Goal: Task Accomplishment & Management: Complete application form

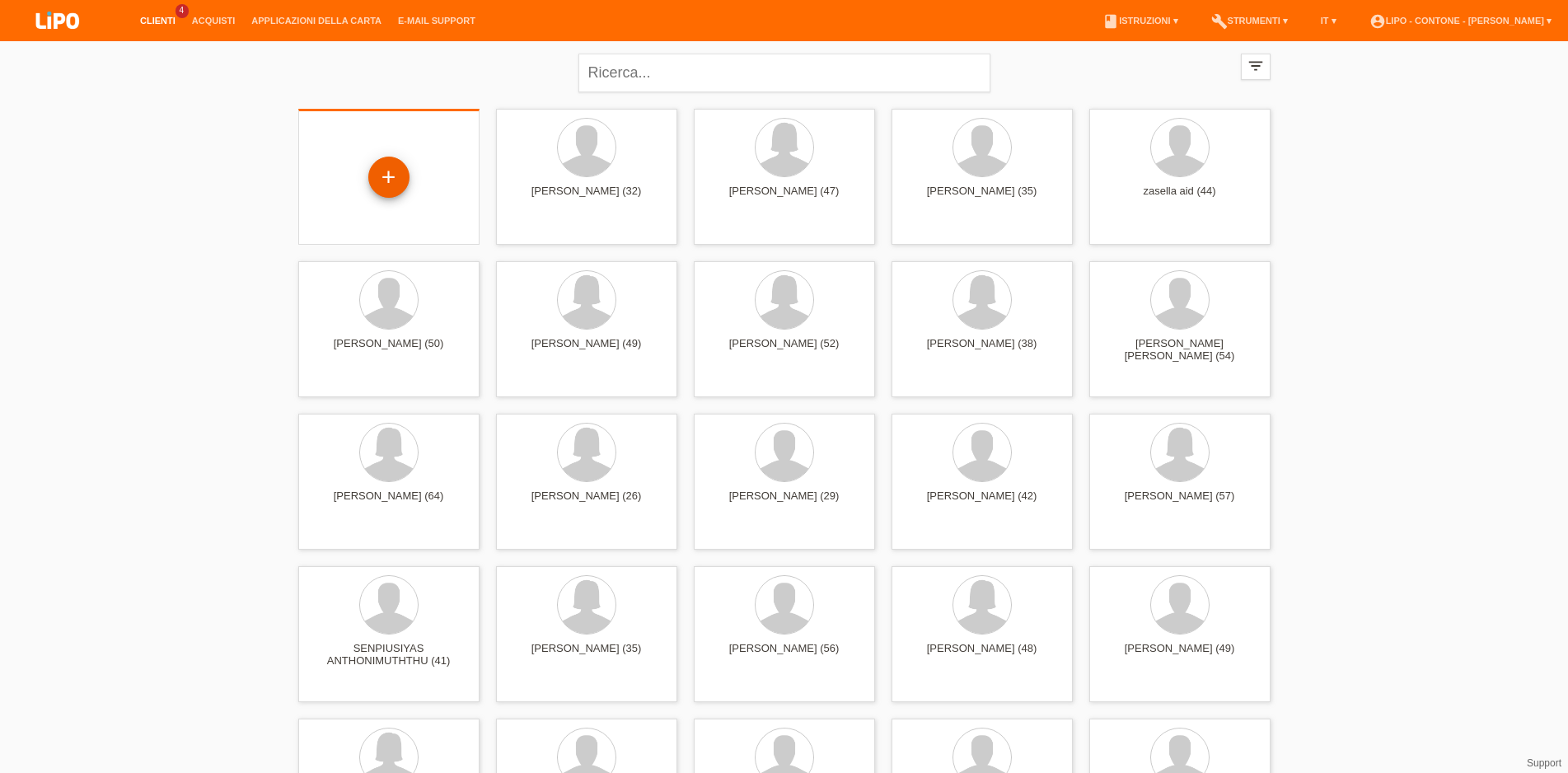
click at [390, 175] on div "+" at bounding box center [389, 177] width 42 height 42
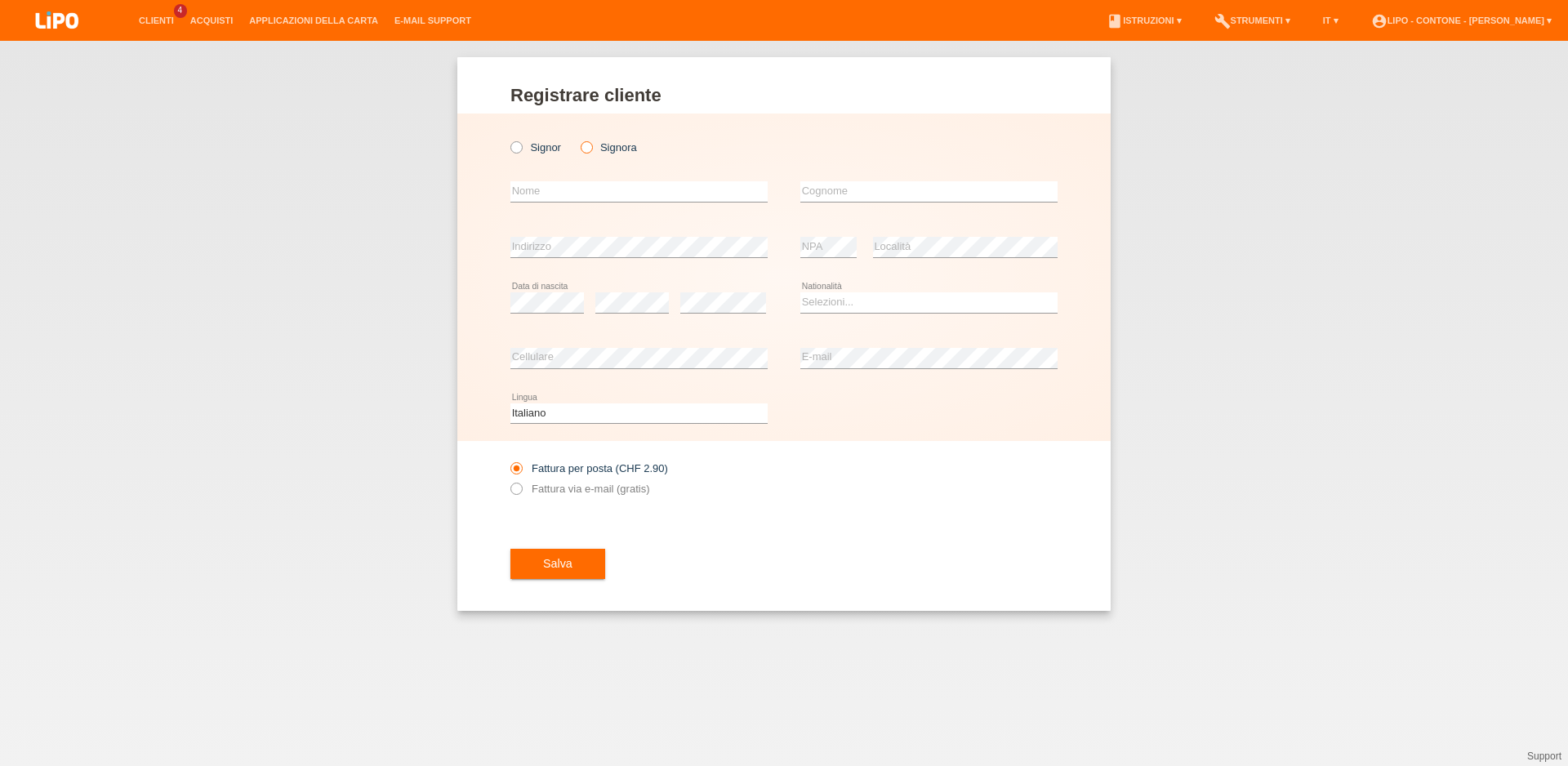
click at [577, 138] on icon at bounding box center [577, 138] width 0 height 0
click at [588, 148] on input "Signora" at bounding box center [586, 146] width 11 height 11
radio input "true"
click at [574, 185] on input "text" at bounding box center [639, 192] width 257 height 21
type input "JAMILA"
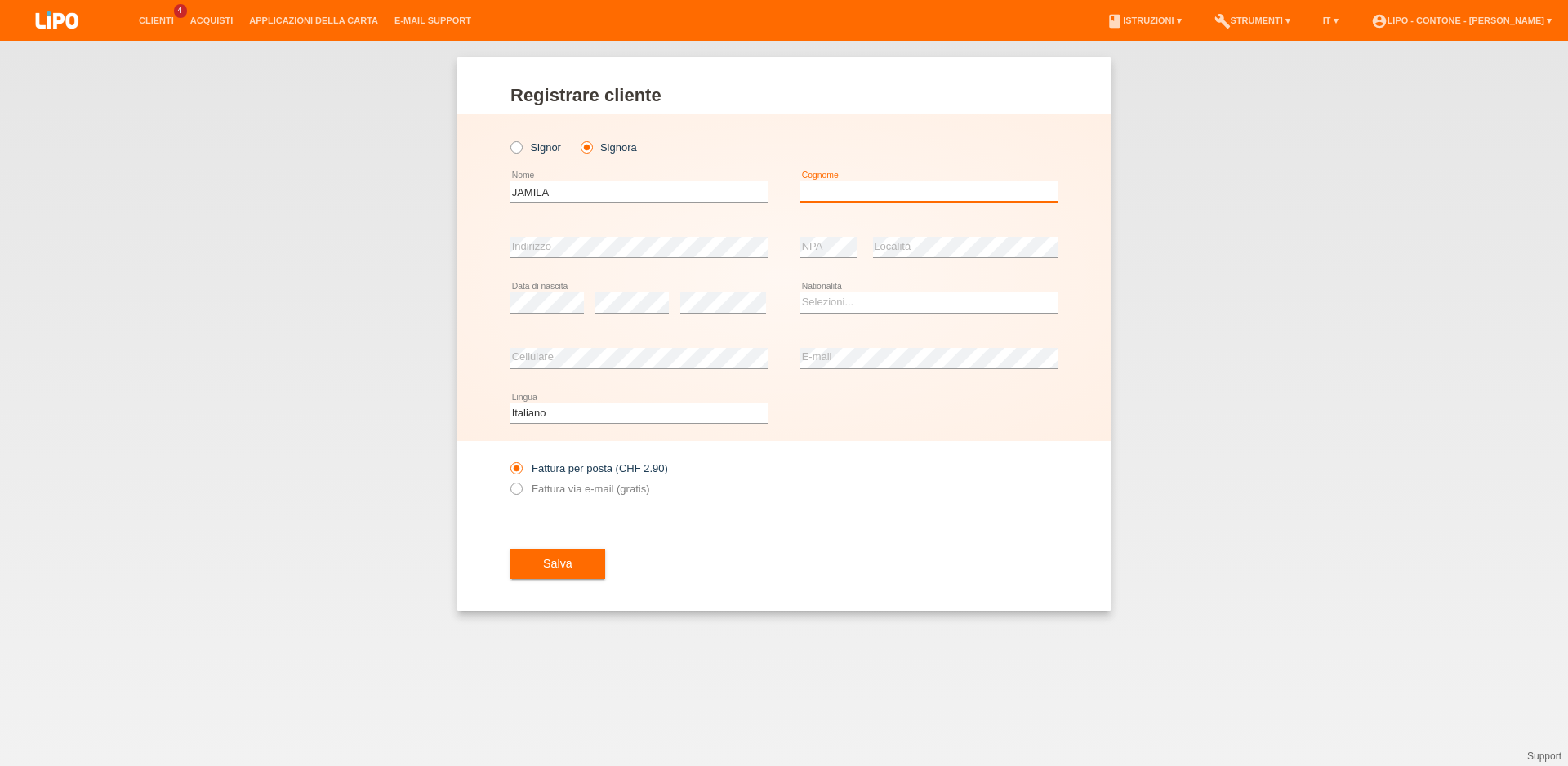
click at [810, 190] on input "text" at bounding box center [929, 192] width 257 height 21
type input "CALIO"
click at [838, 309] on select "Selezioni... Svizzera Austria Germania Liechtenstein ------------ Afghanistan A…" at bounding box center [929, 302] width 257 height 20
select select "CH"
click at [0, 0] on option "[GEOGRAPHIC_DATA]" at bounding box center [0, 0] width 0 height 0
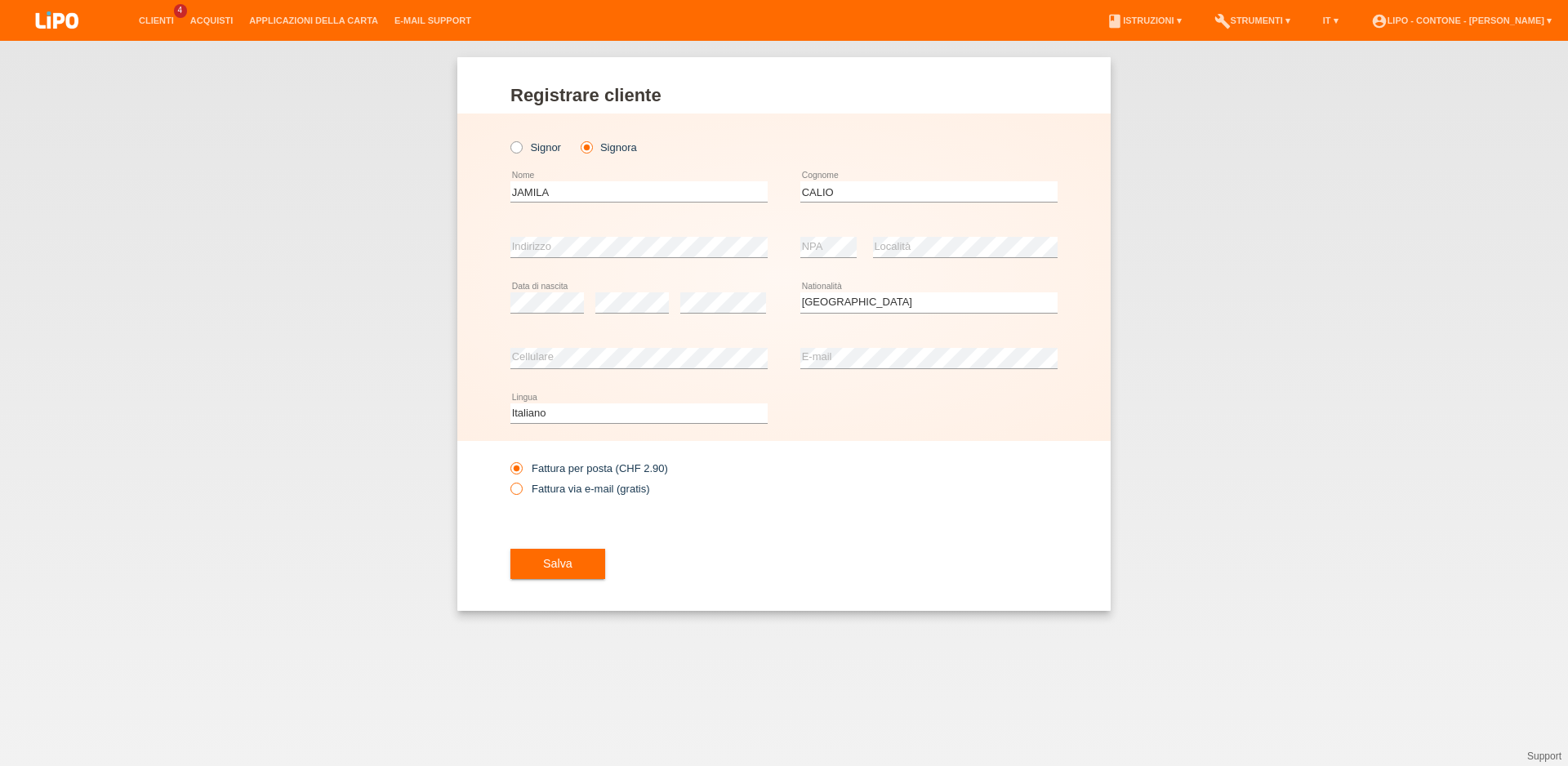
click at [508, 480] on icon at bounding box center [508, 480] width 0 height 0
click at [516, 489] on input "Fattura via e-mail (gratis)" at bounding box center [515, 493] width 11 height 21
radio input "true"
click at [548, 562] on span "Salva" at bounding box center [558, 563] width 29 height 13
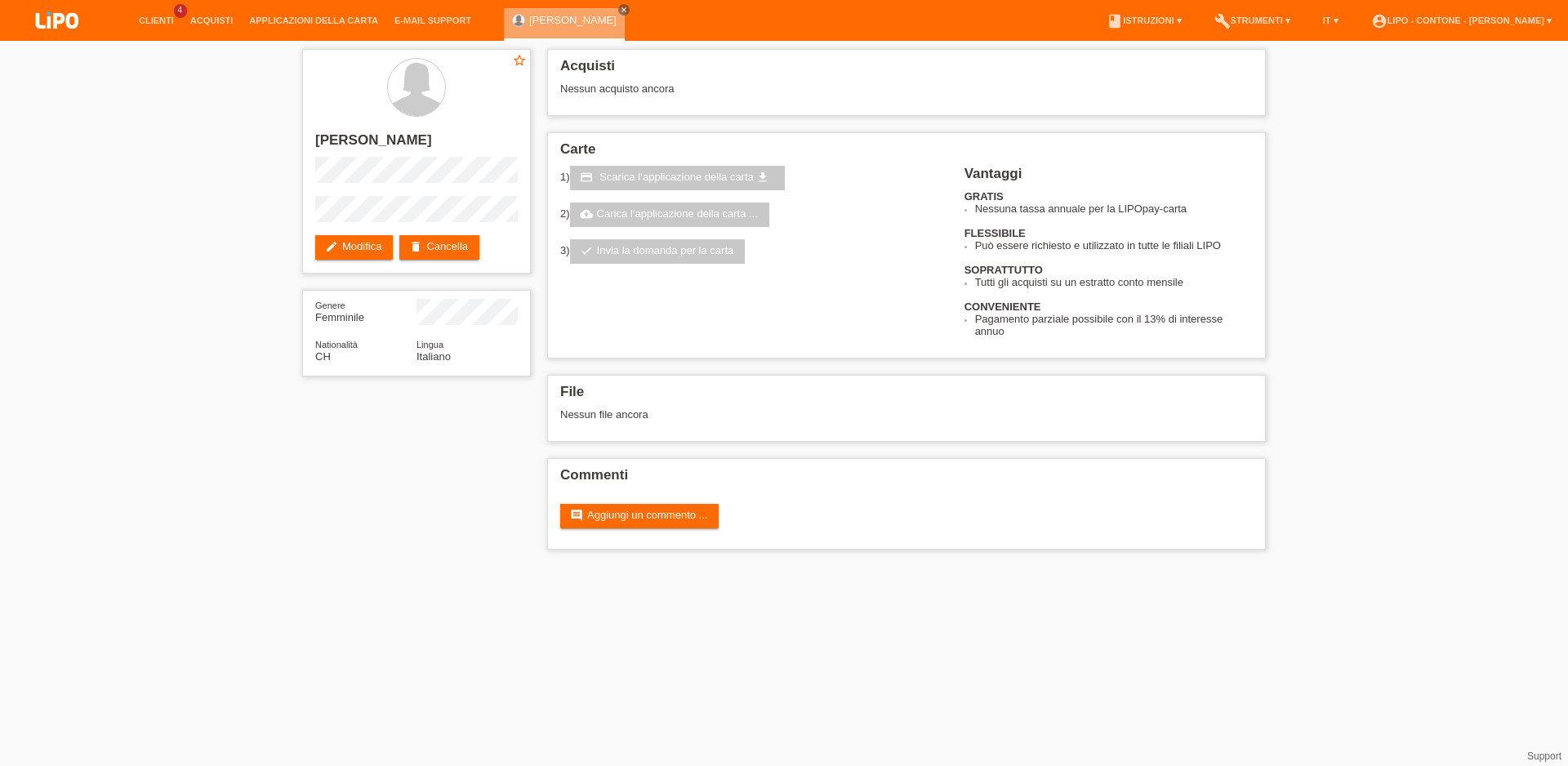
click at [505, 567] on html "Clienti 4 Acquisti Applicazioni della carta E-mail Support menu" at bounding box center [784, 283] width 1568 height 567
click at [296, 542] on div "star_border JAMILA CALIO edit Modifica delete Cancella Genere Femminile Nationa…" at bounding box center [784, 303] width 980 height 525
click at [368, 247] on link "edit Modifica" at bounding box center [353, 247] width 78 height 25
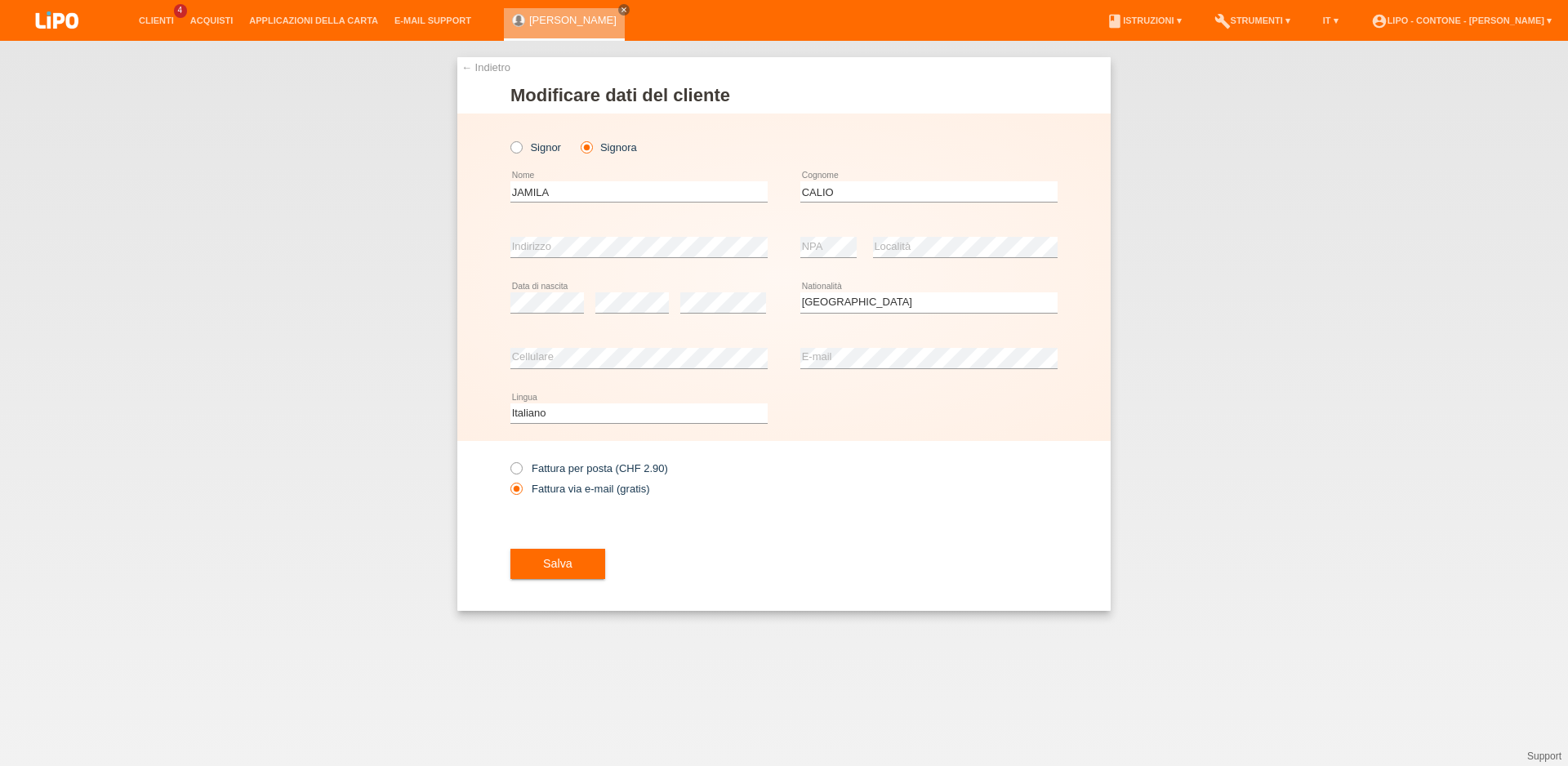
select select "CH"
click at [564, 566] on span "Salva" at bounding box center [558, 563] width 29 height 13
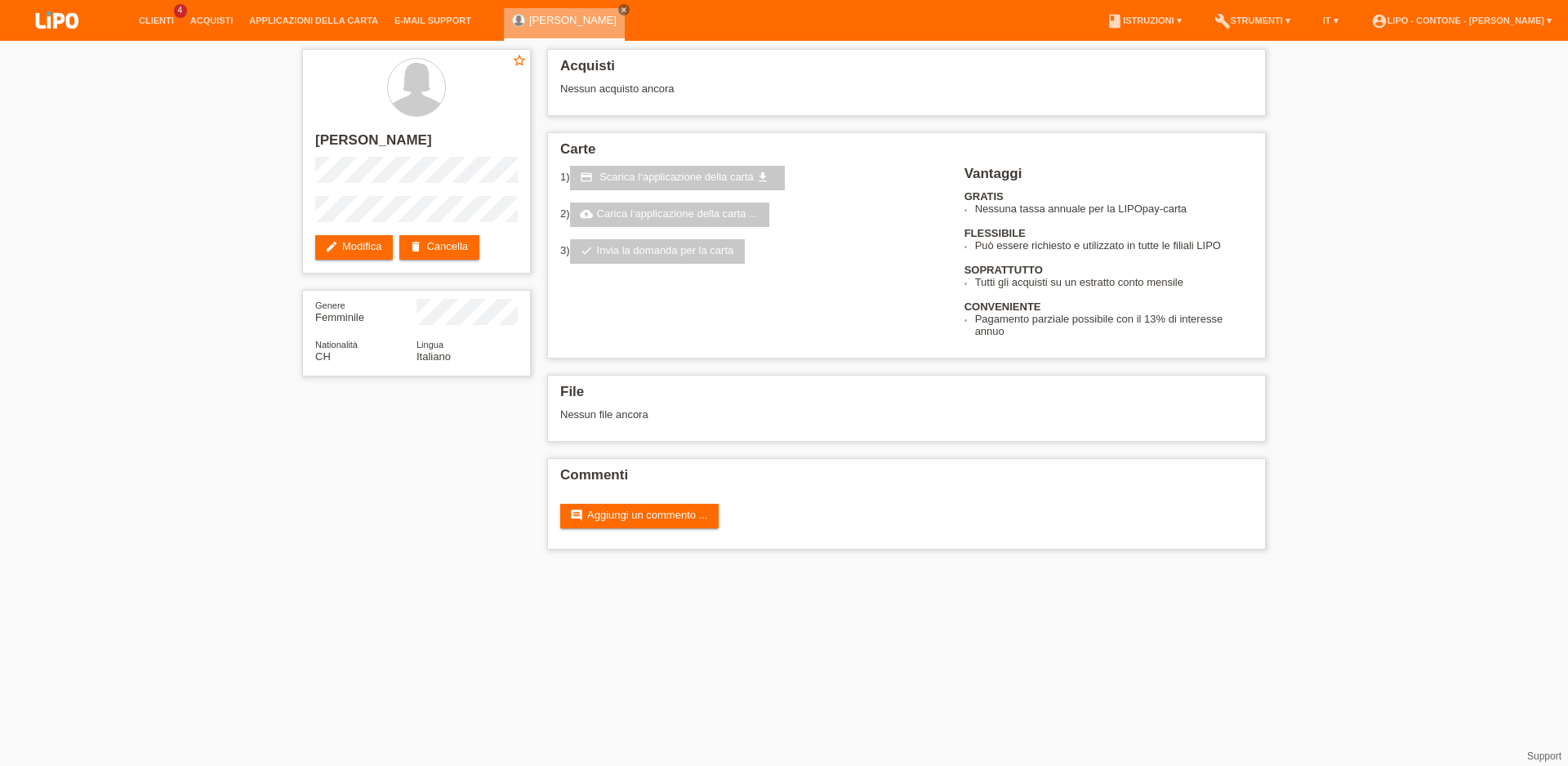
click at [455, 485] on div "star_border [PERSON_NAME] edit Modifica delete Cancella Genere Femminile Nation…" at bounding box center [784, 303] width 980 height 525
click at [347, 253] on link "edit Modifica" at bounding box center [353, 247] width 78 height 25
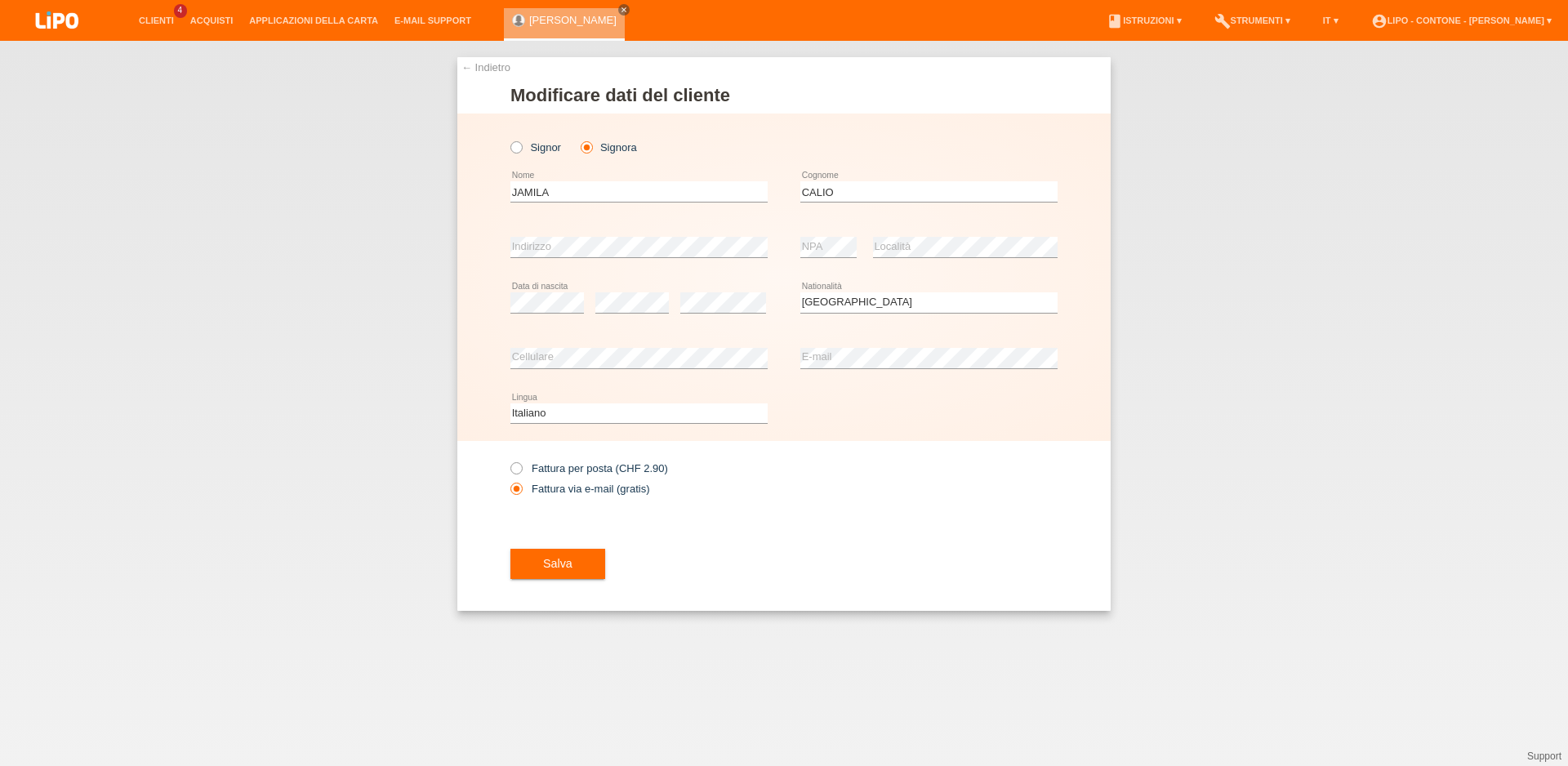
select select "CH"
click at [565, 567] on span "Salva" at bounding box center [558, 563] width 29 height 13
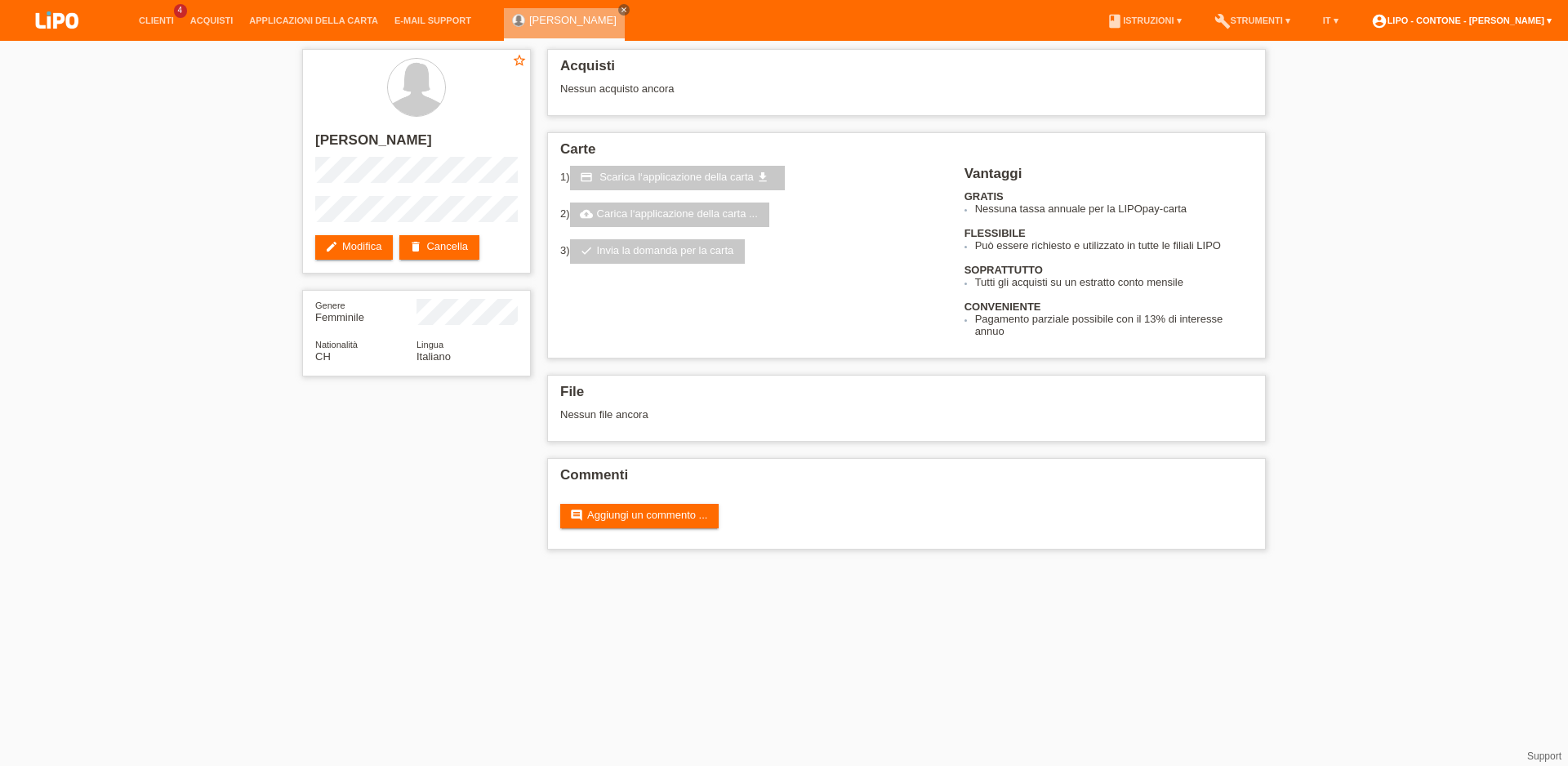
click at [1502, 21] on link "account_circle LIPO - Contone - Bagnati Luciano ▾" at bounding box center [1462, 21] width 197 height 10
click at [1350, 111] on link "Logout" at bounding box center [1358, 117] width 32 height 12
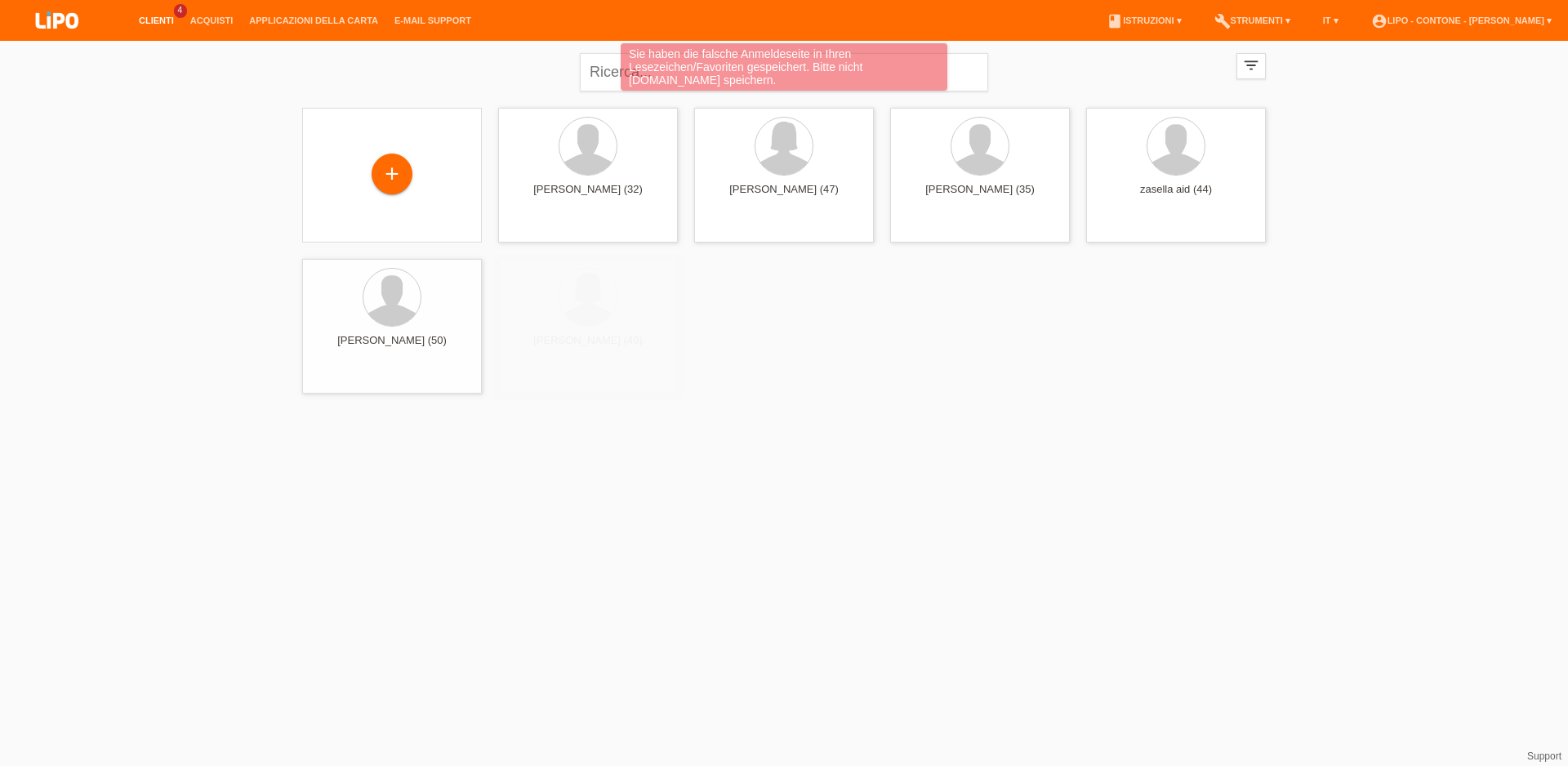
click at [393, 176] on div "+" at bounding box center [393, 174] width 41 height 41
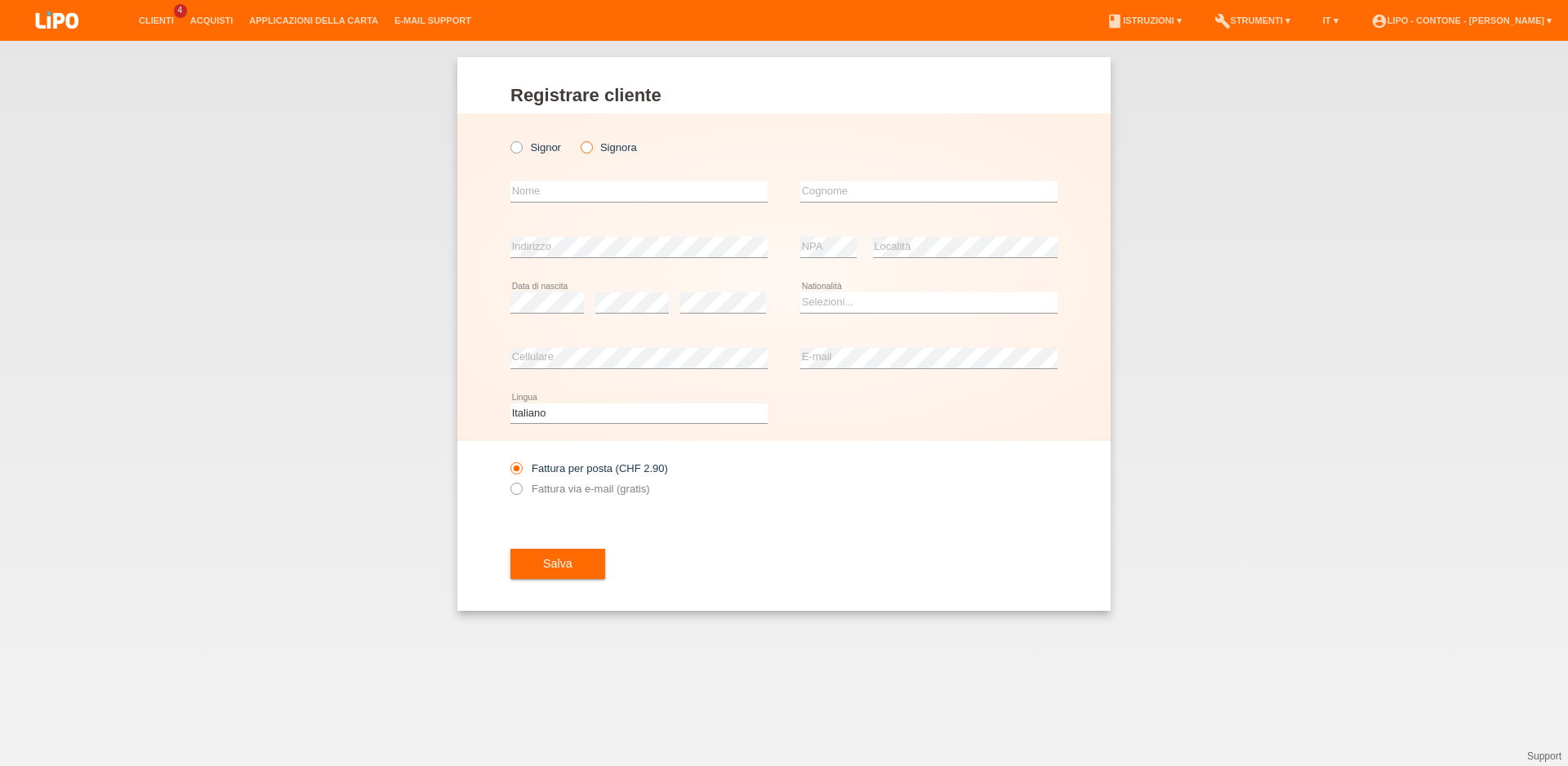
click at [577, 138] on icon at bounding box center [577, 138] width 0 height 0
click at [586, 147] on input "Signora" at bounding box center [586, 146] width 11 height 11
radio input "true"
click at [559, 187] on input "text" at bounding box center [639, 192] width 257 height 21
type input "jamila"
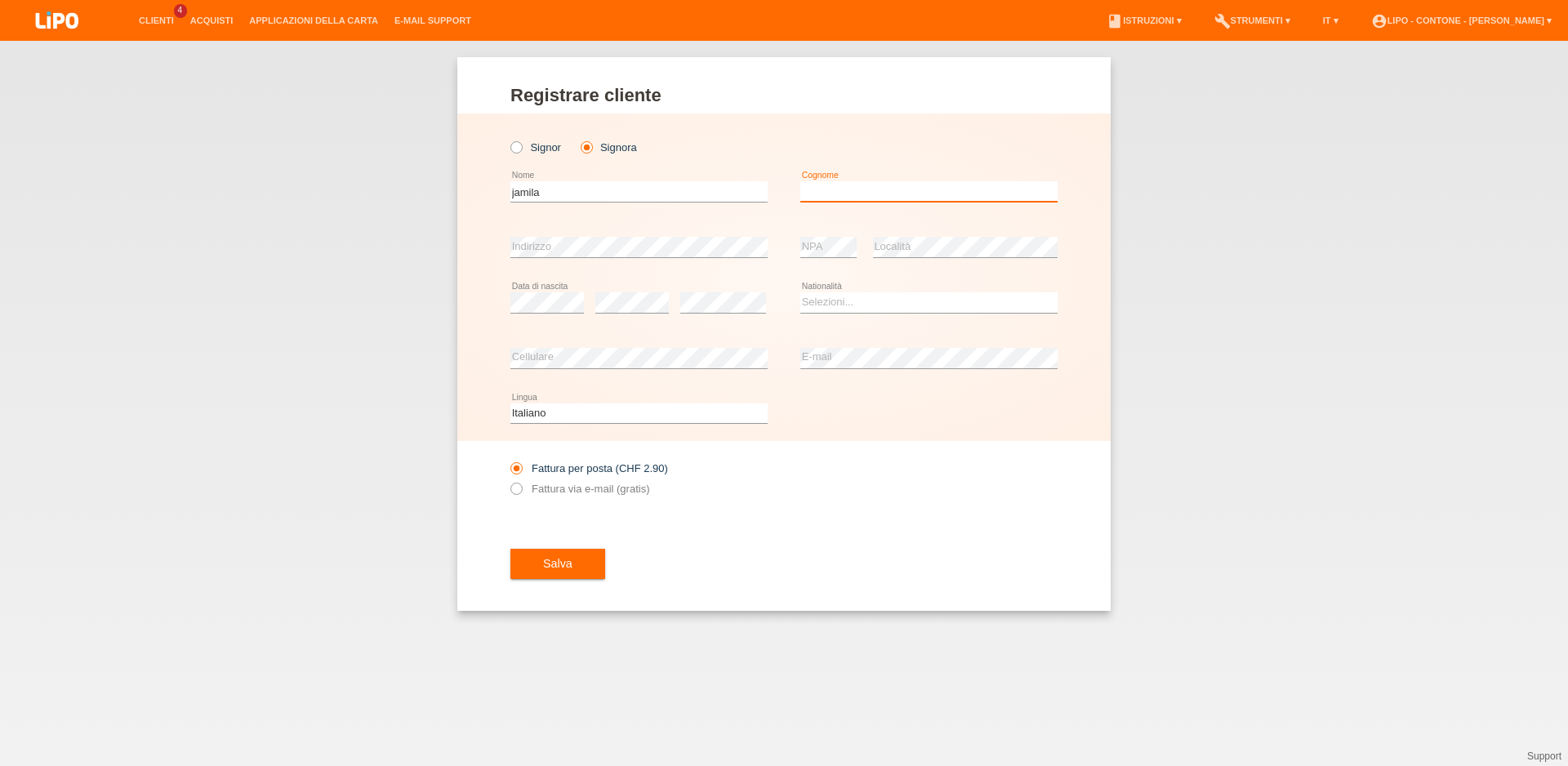
click at [888, 200] on input "text" at bounding box center [929, 192] width 257 height 21
type input "calio"
click at [843, 305] on select "Selezioni... Svizzera Austria Germania Liechtenstein ------------ Afghanistan A…" at bounding box center [929, 302] width 257 height 20
select select "CH"
click at [0, 0] on option "[GEOGRAPHIC_DATA]" at bounding box center [0, 0] width 0 height 0
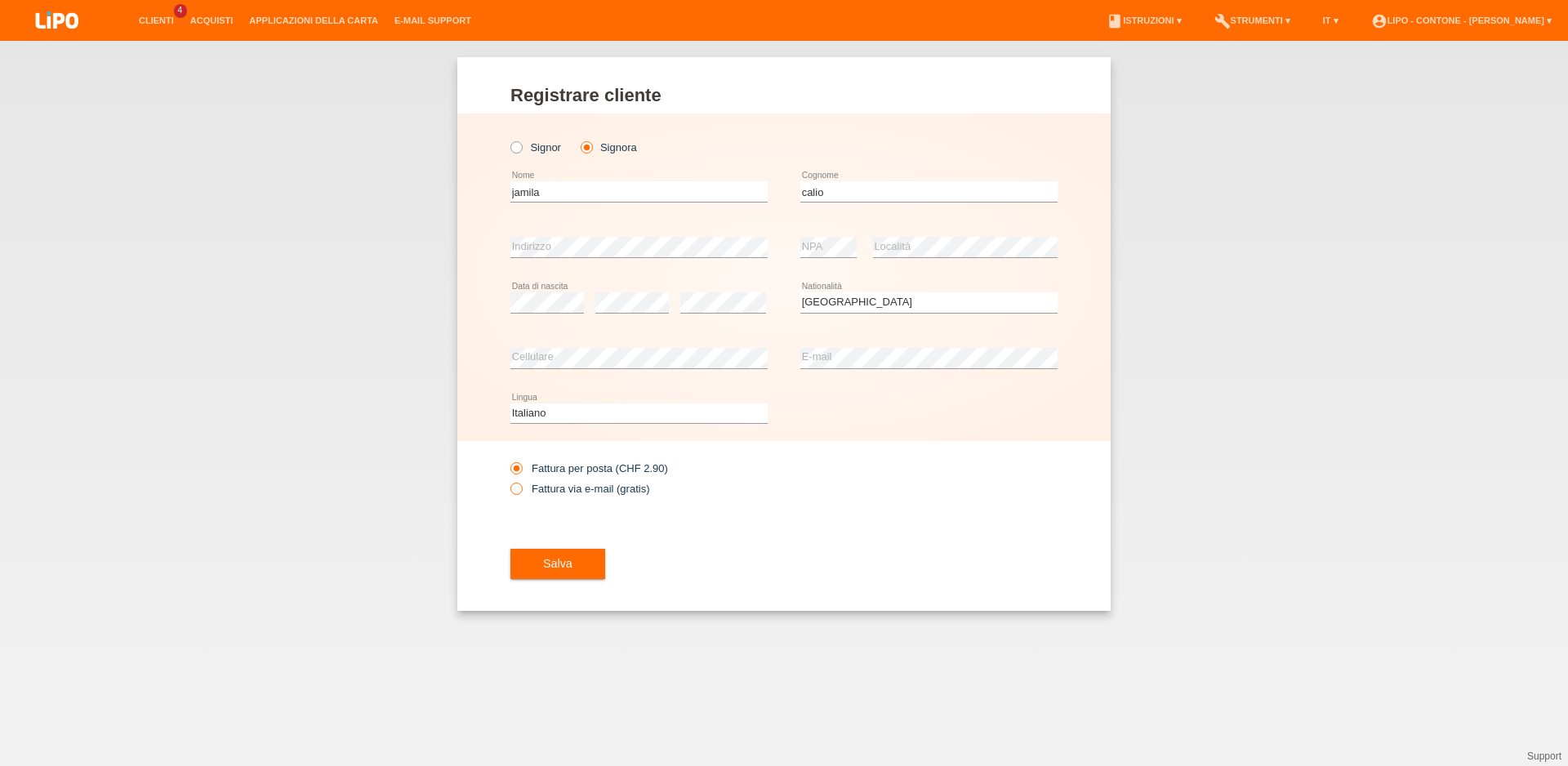
click at [528, 488] on label "Fattura via e-mail (gratis)" at bounding box center [579, 489] width 138 height 12
click at [521, 488] on input "Fattura via e-mail (gratis)" at bounding box center [515, 493] width 11 height 21
radio input "true"
click at [564, 561] on span "Salva" at bounding box center [558, 563] width 29 height 13
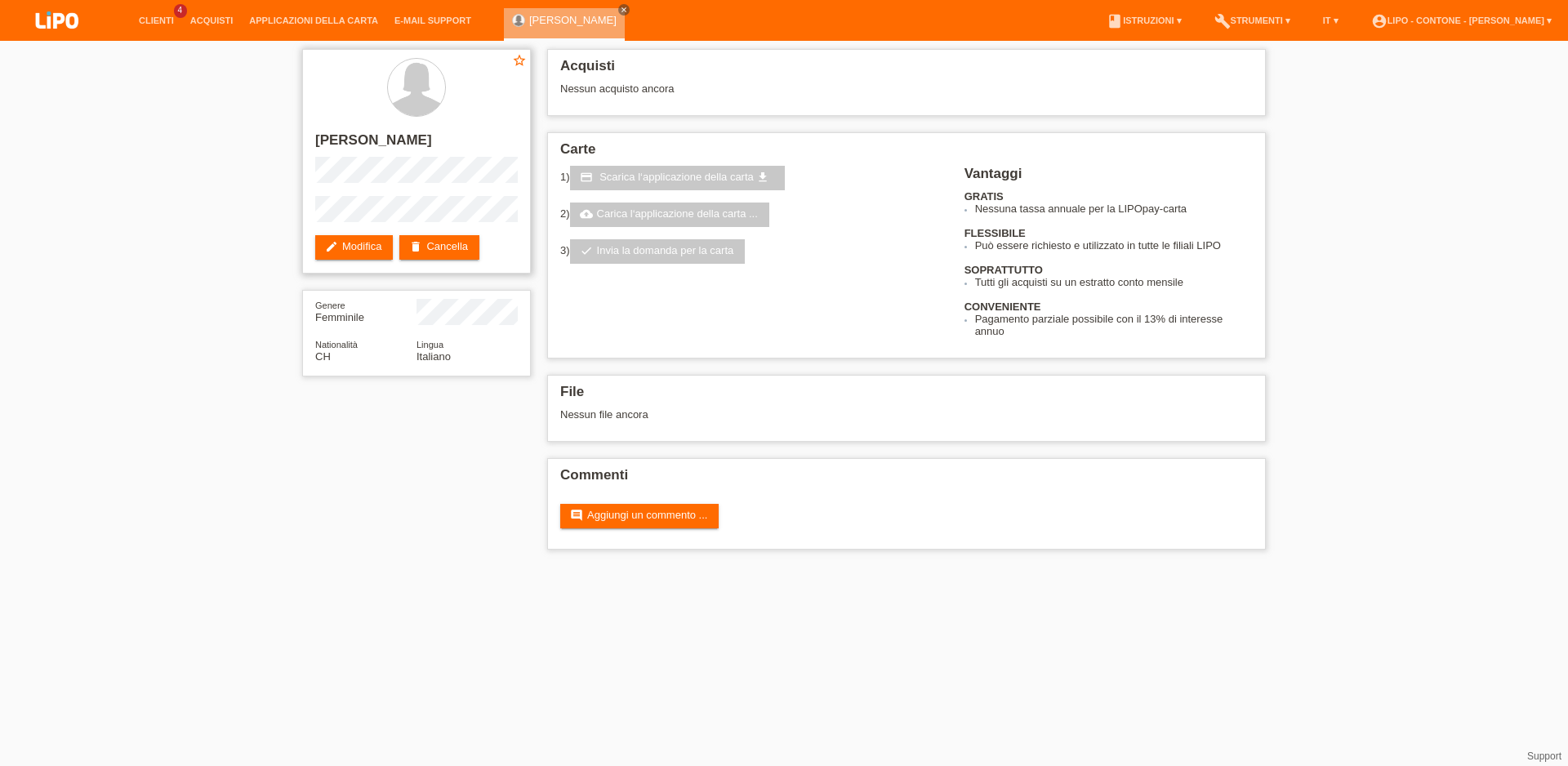
click at [346, 235] on div "star_border jamila calio edit Modifica delete Cancella" at bounding box center [416, 161] width 229 height 225
click at [330, 246] on icon "edit" at bounding box center [331, 246] width 13 height 13
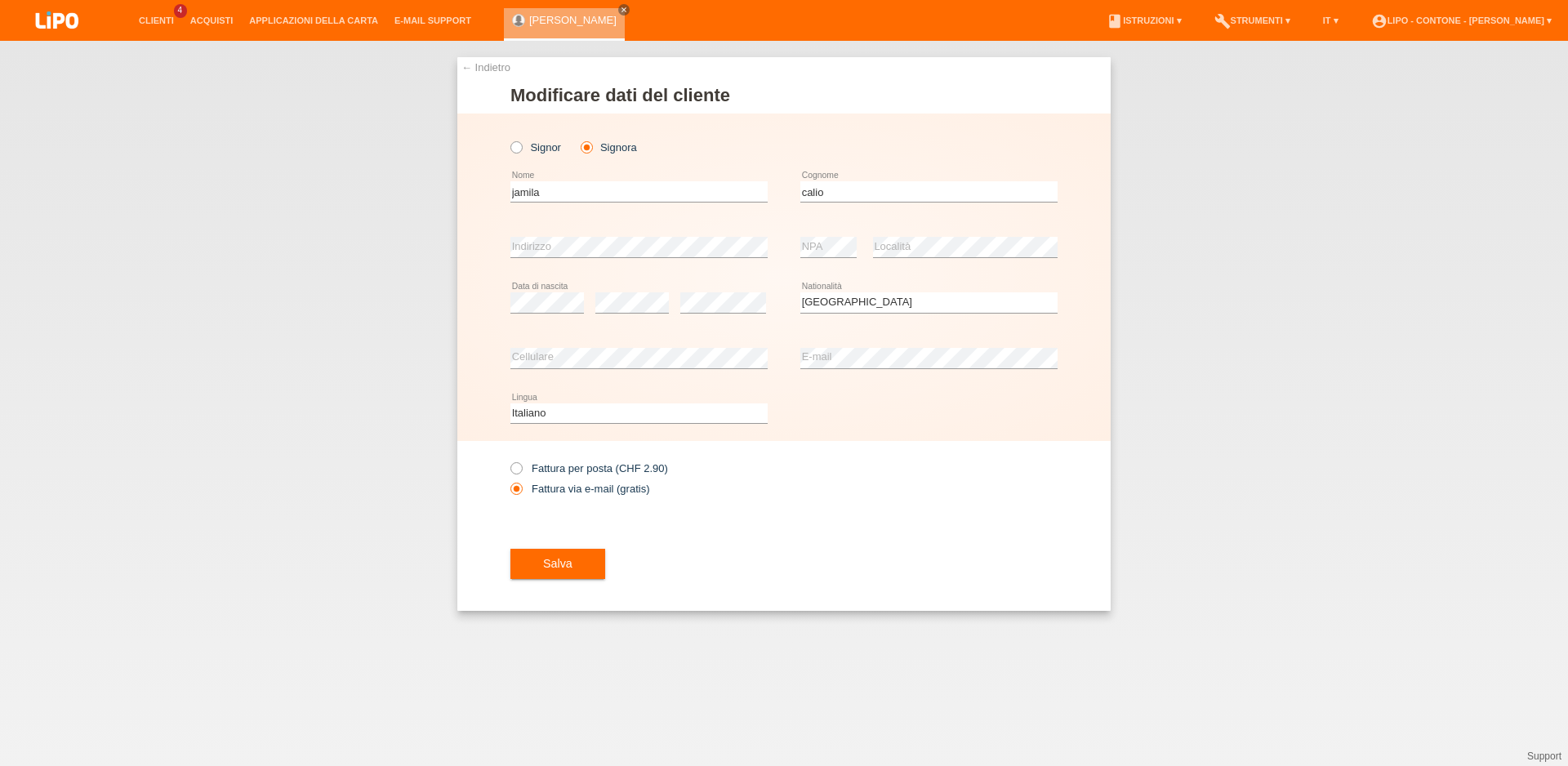
select select "CH"
click at [508, 138] on icon at bounding box center [508, 138] width 0 height 0
click at [514, 146] on input "Signor" at bounding box center [515, 146] width 11 height 11
radio input "true"
click at [588, 153] on label "Signora" at bounding box center [609, 147] width 56 height 12
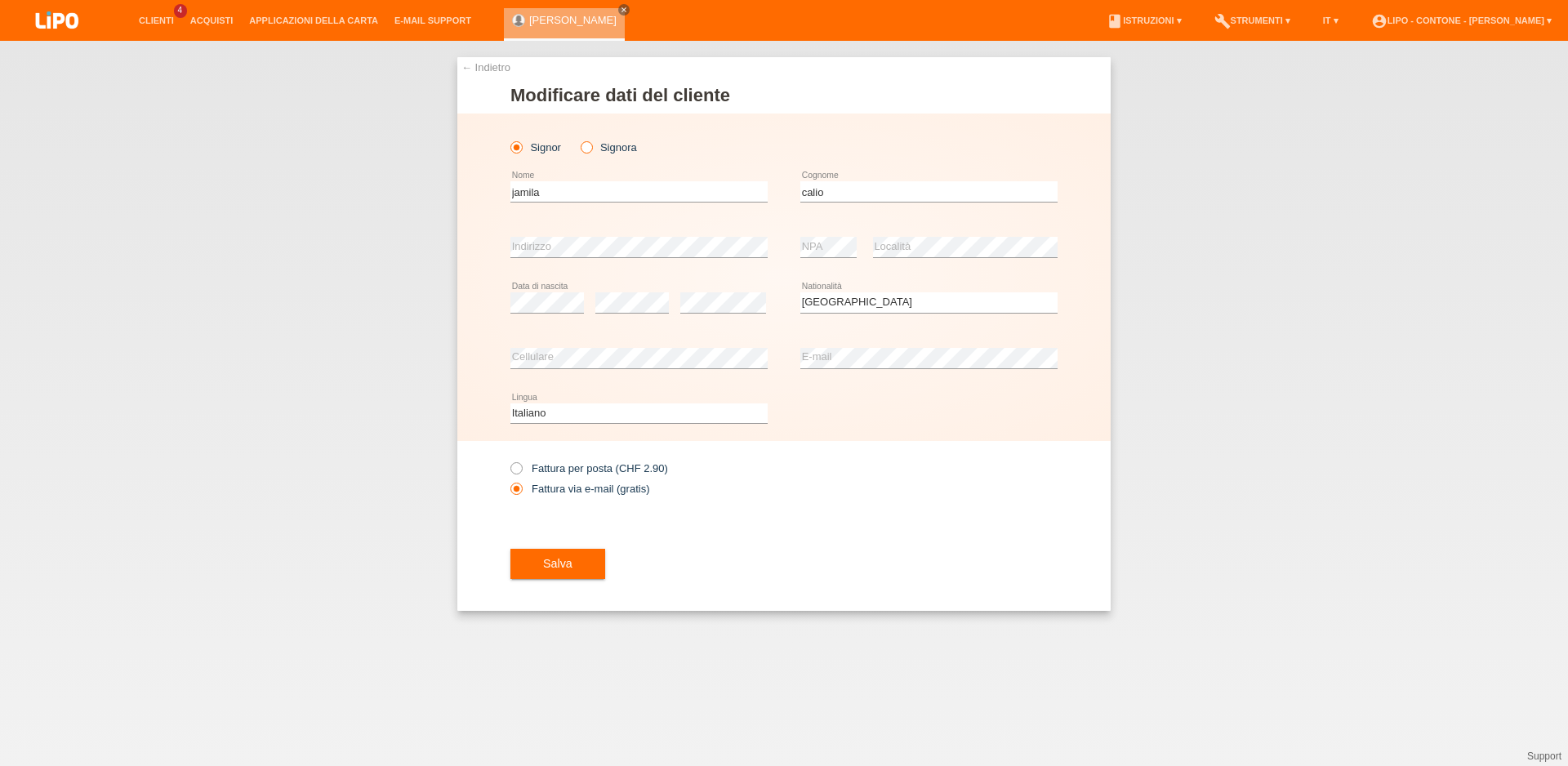
click at [588, 152] on input "Signora" at bounding box center [586, 146] width 11 height 11
radio input "true"
click at [564, 567] on span "Salva" at bounding box center [558, 563] width 29 height 13
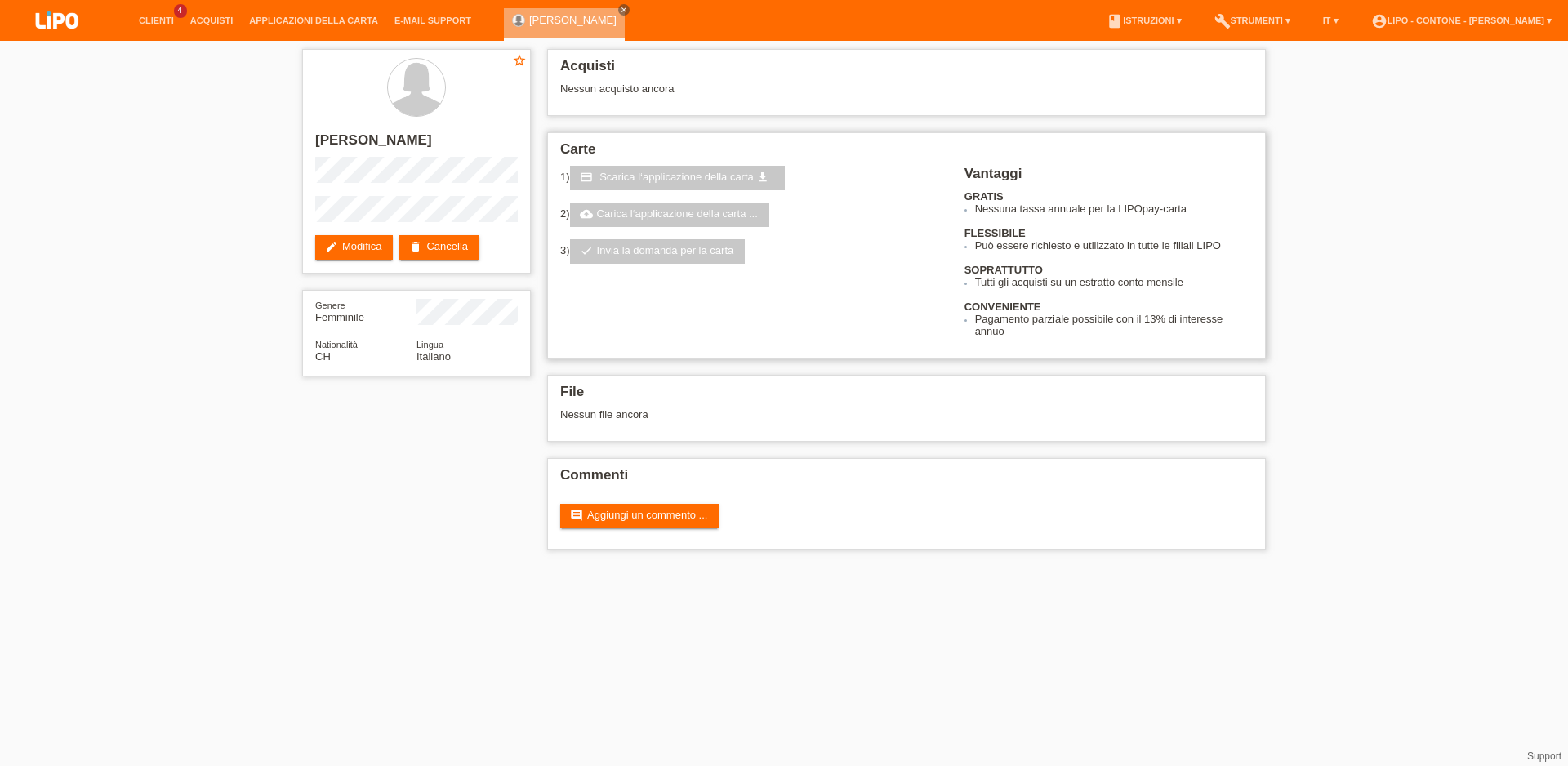
click at [678, 176] on span "Scarica l‘applicazione della carta" at bounding box center [676, 177] width 154 height 12
click at [674, 226] on link "cloud_upload Carica l‘applicazione della carta ..." at bounding box center [670, 214] width 199 height 25
click at [665, 255] on link "check Invia la domanda per la carta" at bounding box center [658, 251] width 176 height 25
click at [665, 227] on link "cloud_upload Carica l‘applicazione della carta ..." at bounding box center [670, 214] width 199 height 25
click at [665, 188] on link "credit_card Scarica l‘applicazione della carta get_app" at bounding box center [678, 178] width 216 height 25
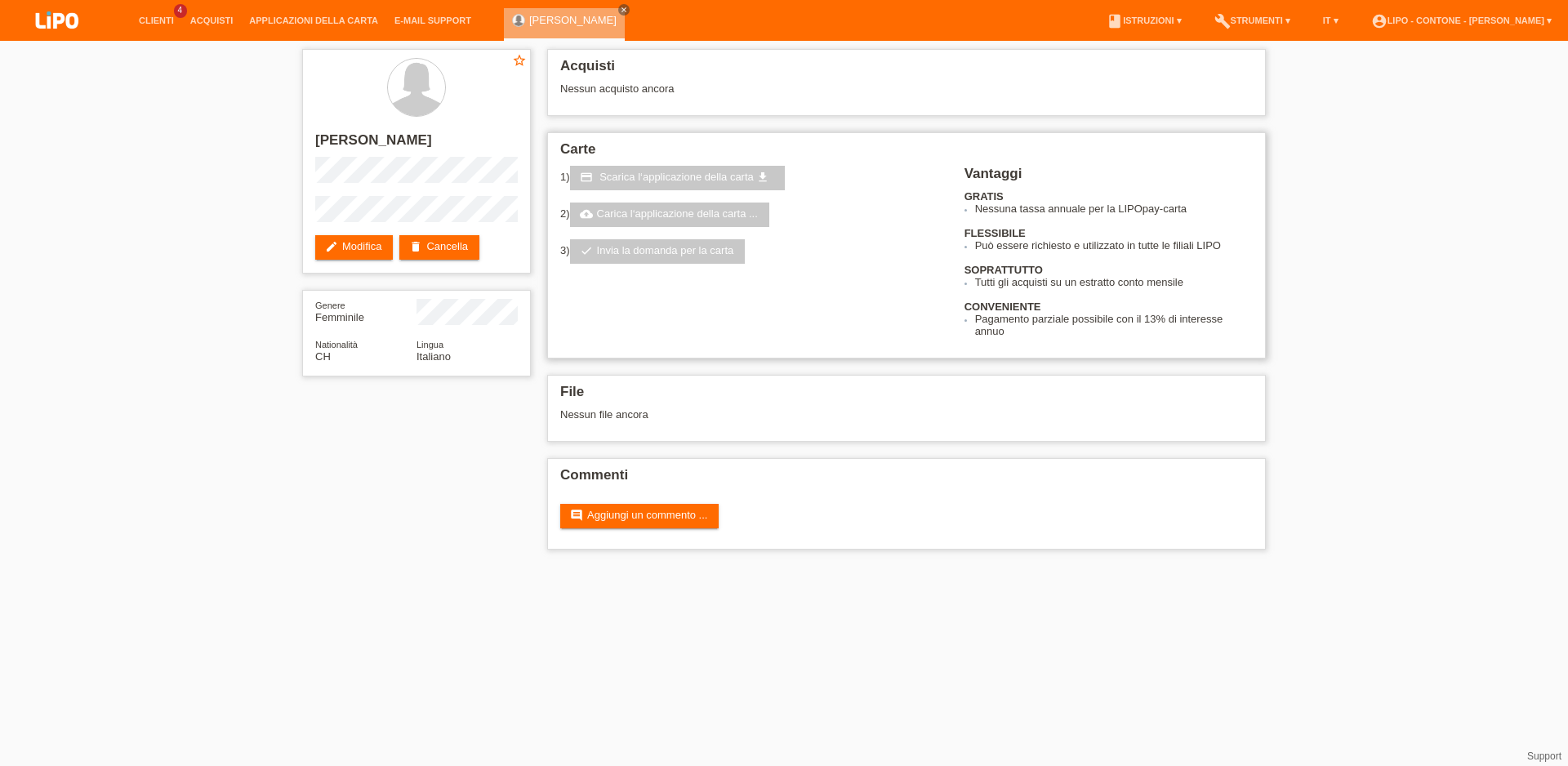
click at [661, 216] on link "cloud_upload Carica l‘applicazione della carta ..." at bounding box center [670, 214] width 199 height 25
click at [660, 249] on link "check Invia la domanda per la carta" at bounding box center [658, 251] width 176 height 25
click at [620, 9] on icon "close" at bounding box center [623, 10] width 8 height 8
click at [163, 567] on html "Clienti 4 Acquisti Applicazioni della carta E-mail Support menu" at bounding box center [784, 283] width 1568 height 567
click at [132, 567] on html "Clienti 4 Acquisti Applicazioni della carta E-mail Support menu" at bounding box center [784, 283] width 1568 height 567
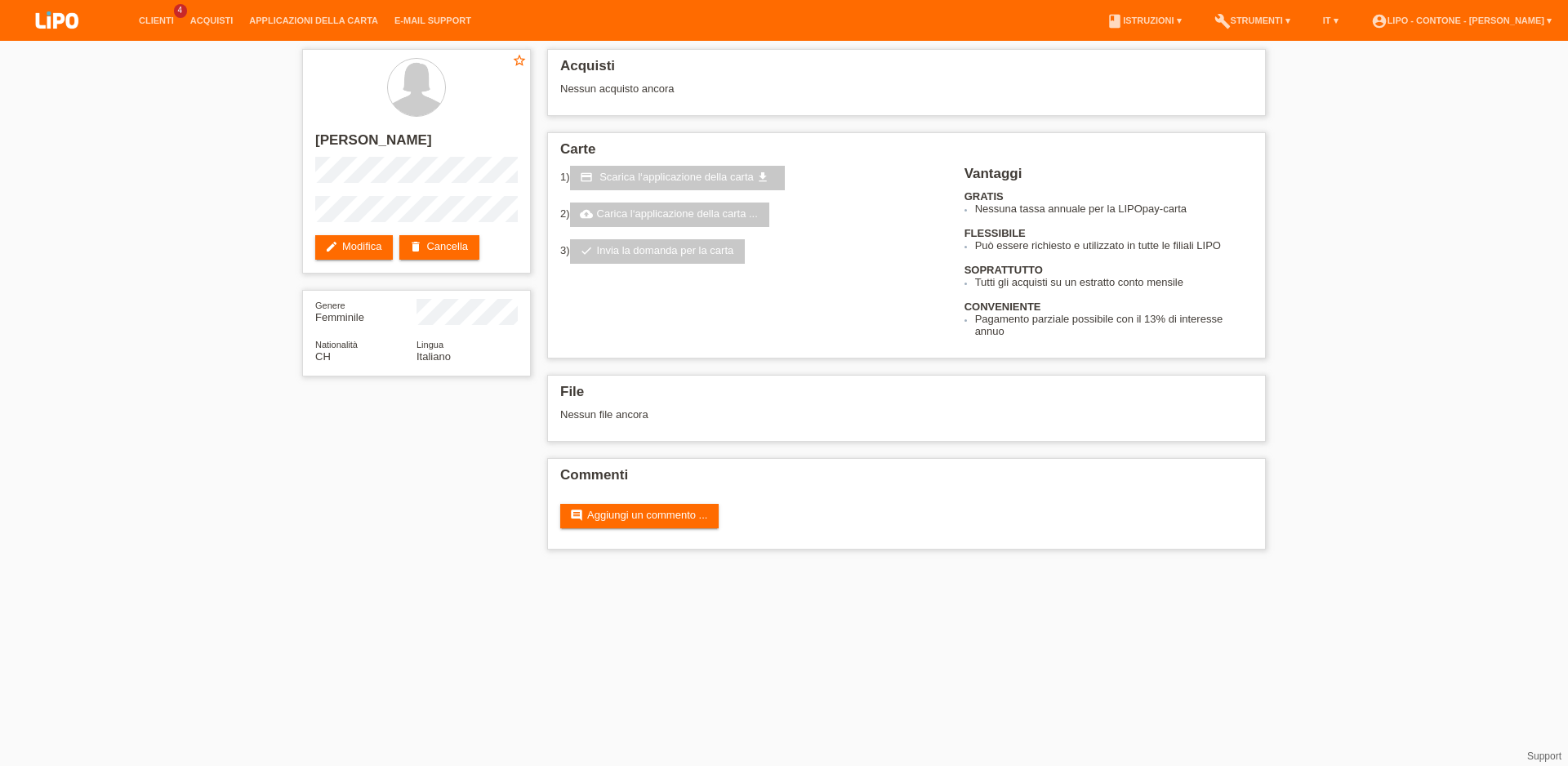
click at [92, 273] on div "star_border jamila calio edit Modifica delete Cancella Genere Femminile Nationa…" at bounding box center [784, 303] width 1568 height 525
click at [162, 22] on link "Clienti" at bounding box center [156, 21] width 51 height 10
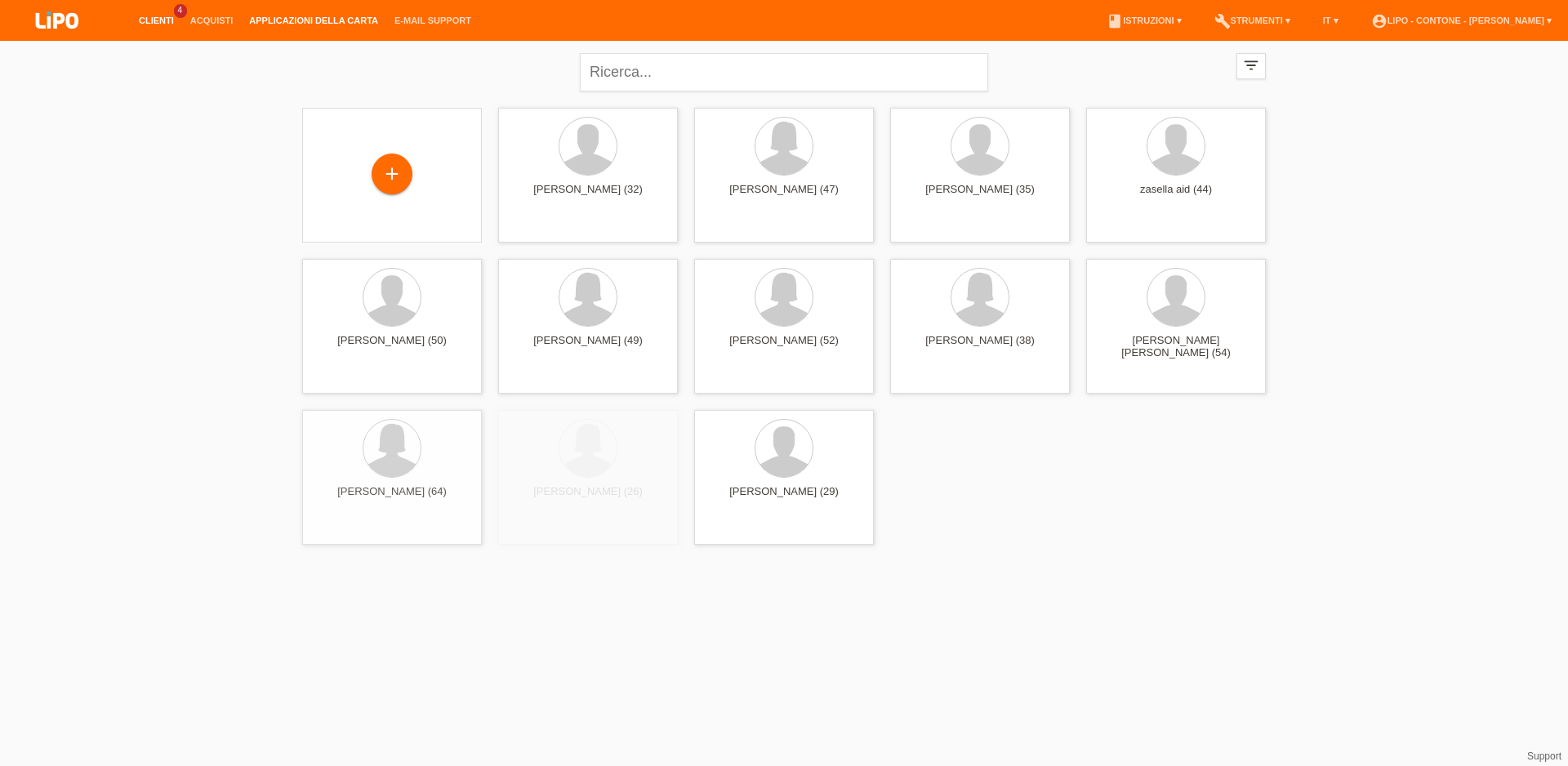
click at [325, 14] on li "Applicazioni della carta" at bounding box center [313, 21] width 145 height 41
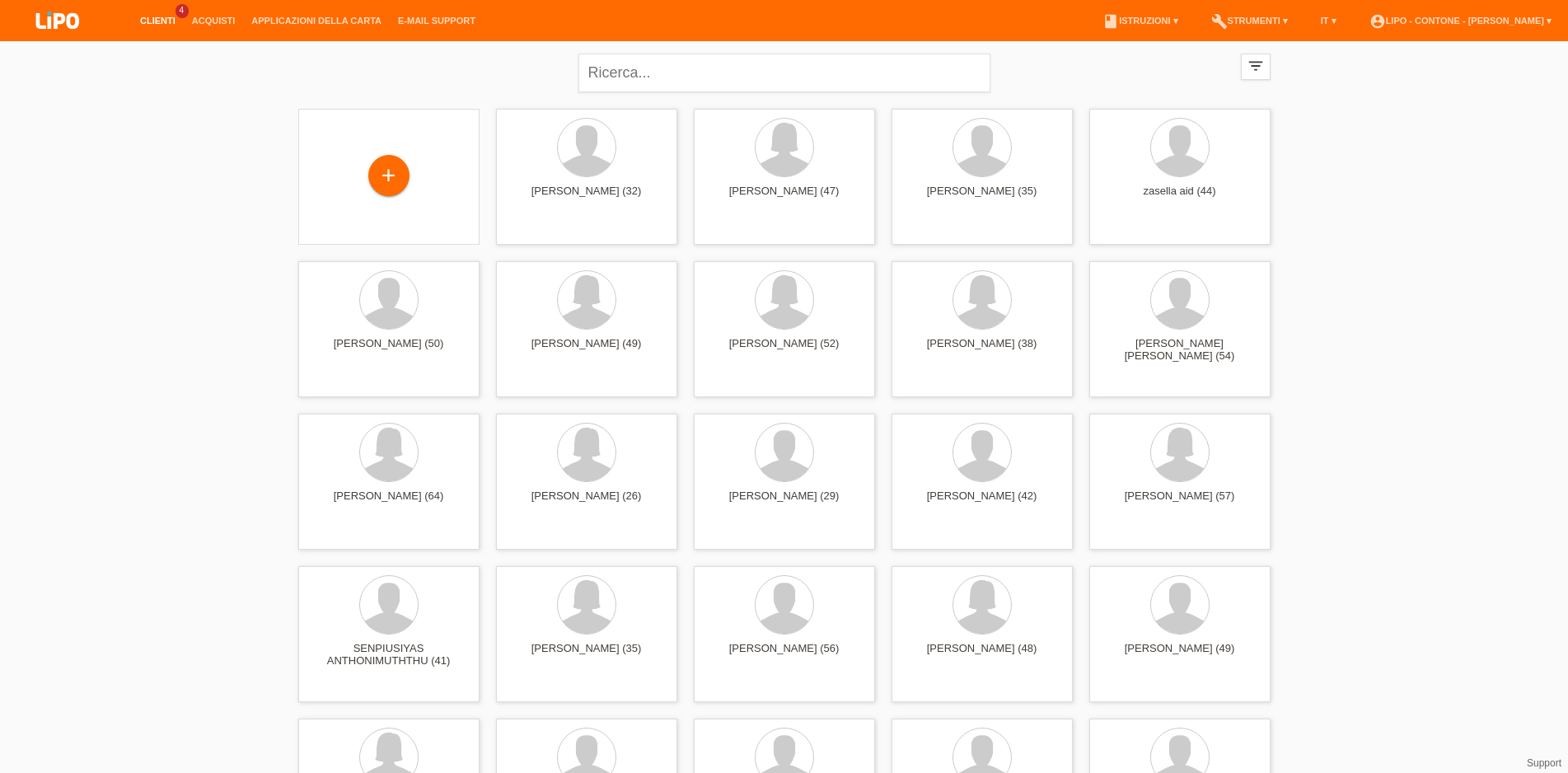
click at [307, 16] on li "Applicazioni della carta" at bounding box center [316, 21] width 147 height 42
click at [300, 18] on link "Applicazioni della carta" at bounding box center [316, 21] width 147 height 10
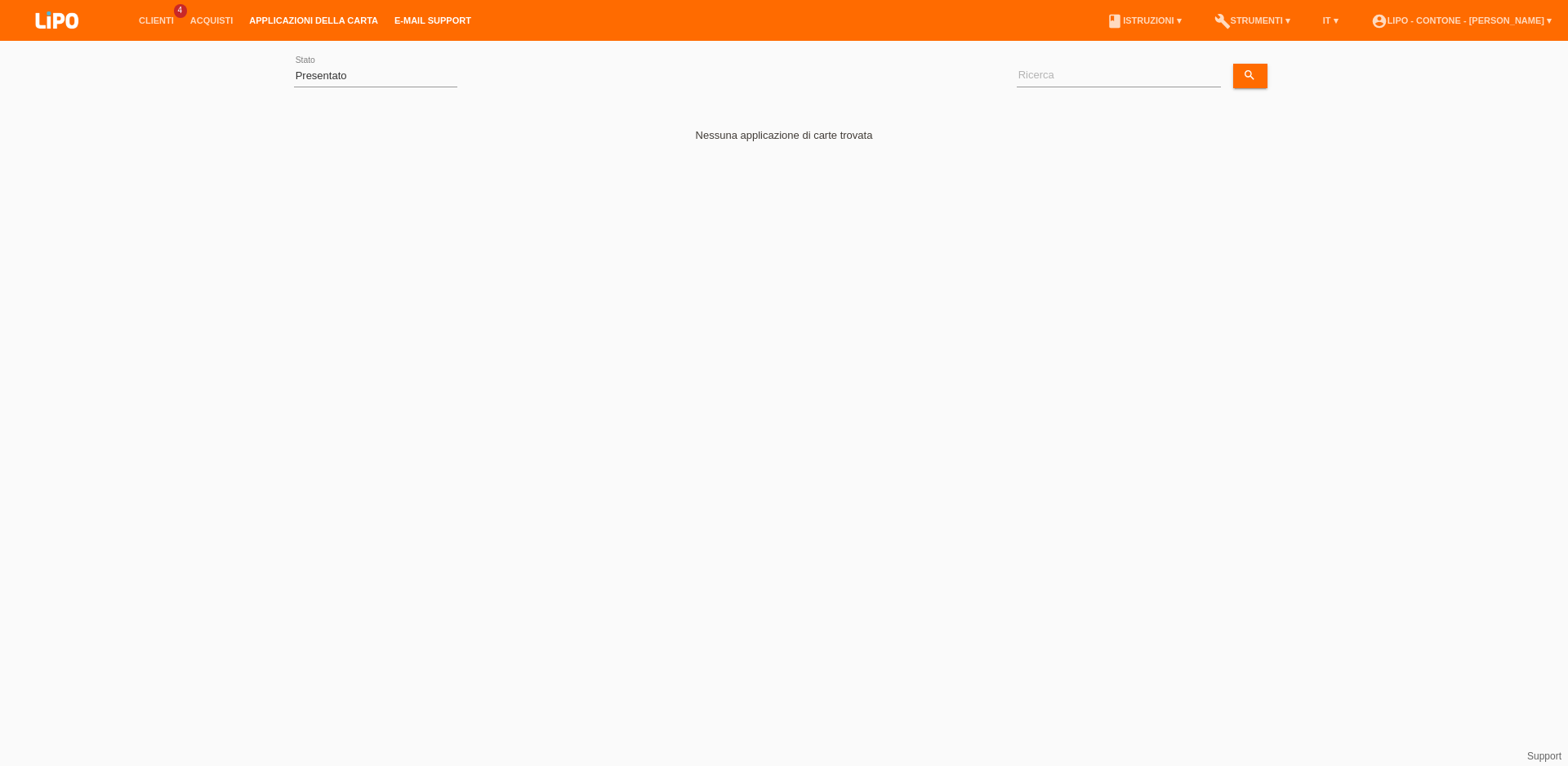
click at [406, 26] on link "E-mail Support" at bounding box center [433, 21] width 93 height 10
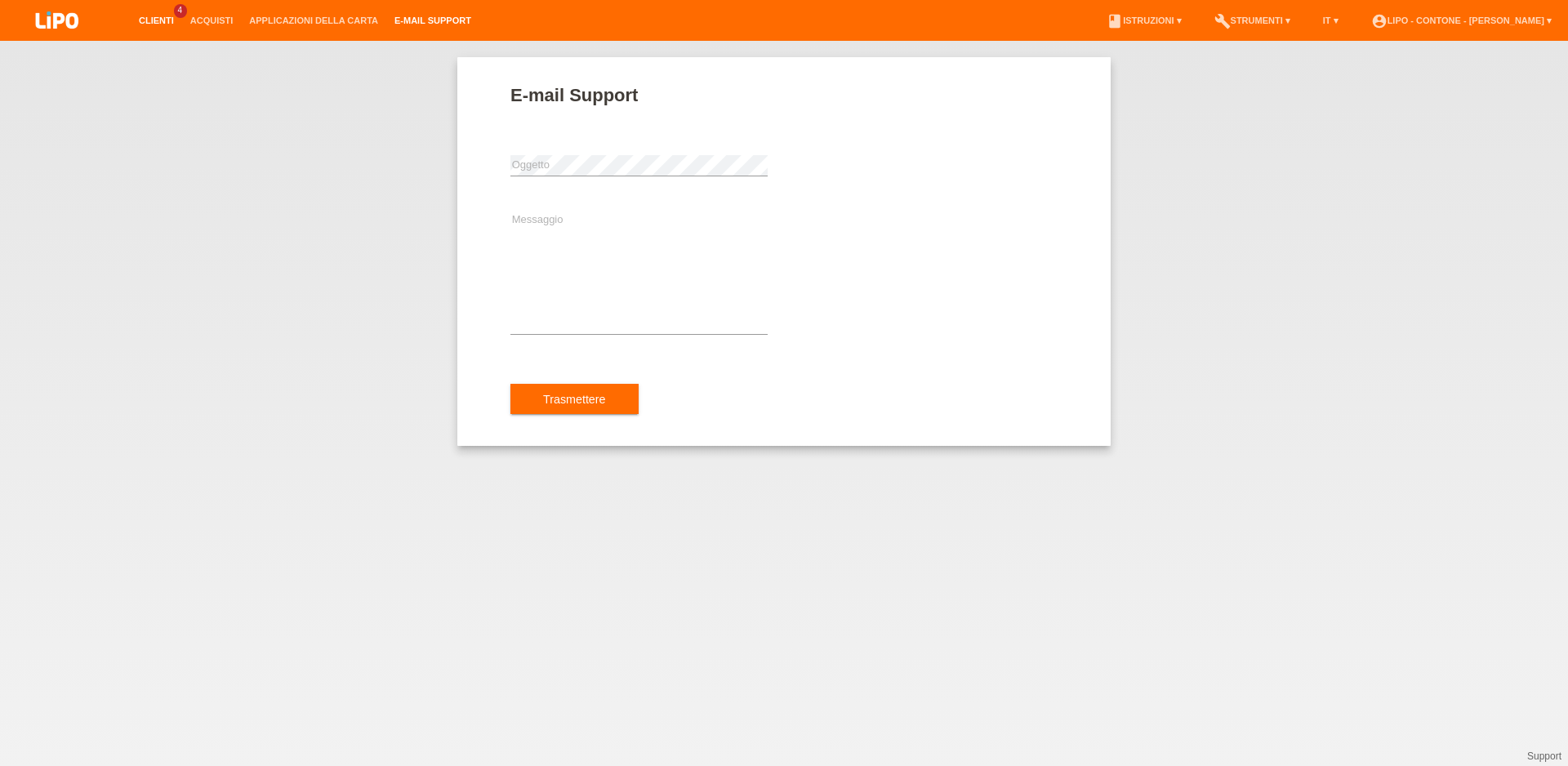
click at [173, 17] on link "Clienti" at bounding box center [156, 21] width 51 height 10
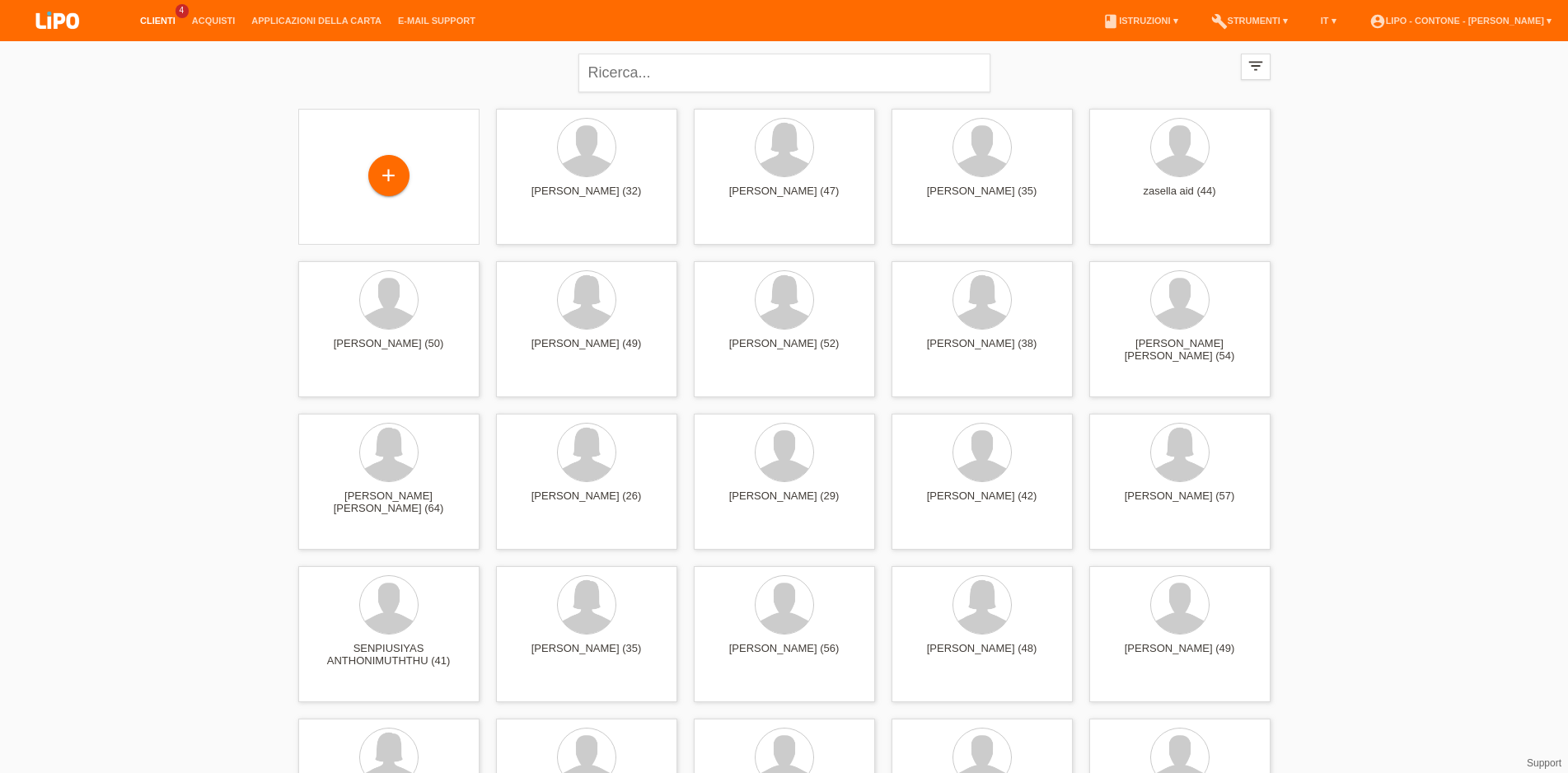
click at [606, 188] on div "[PERSON_NAME] (32)" at bounding box center [586, 198] width 155 height 27
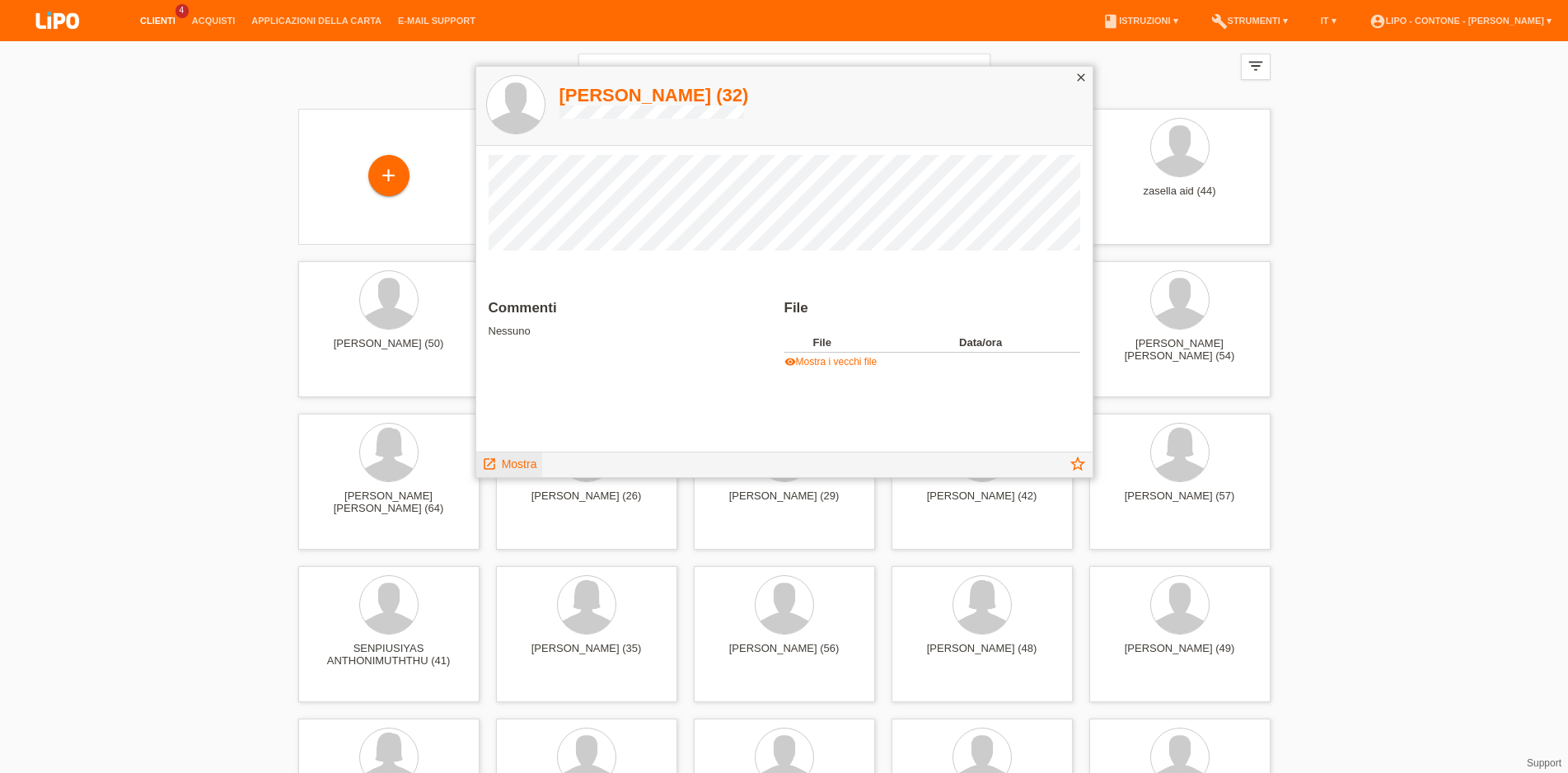
click at [518, 457] on link "launch Mostra" at bounding box center [510, 463] width 55 height 21
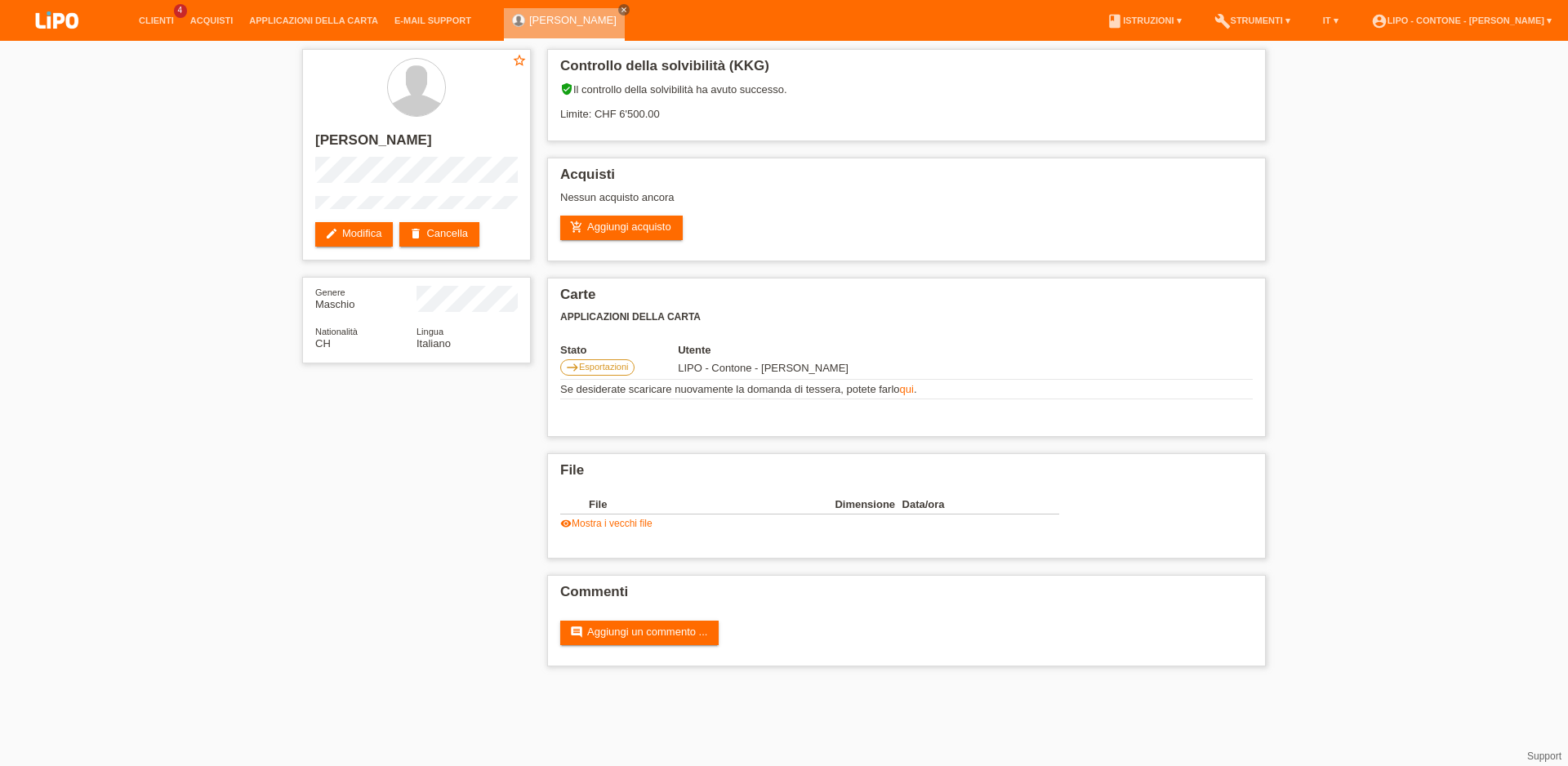
click at [157, 12] on li "Clienti 4" at bounding box center [156, 21] width 51 height 41
click at [157, 14] on li "Clienti 4" at bounding box center [156, 21] width 51 height 41
click at [164, 17] on link "Clienti" at bounding box center [156, 21] width 51 height 10
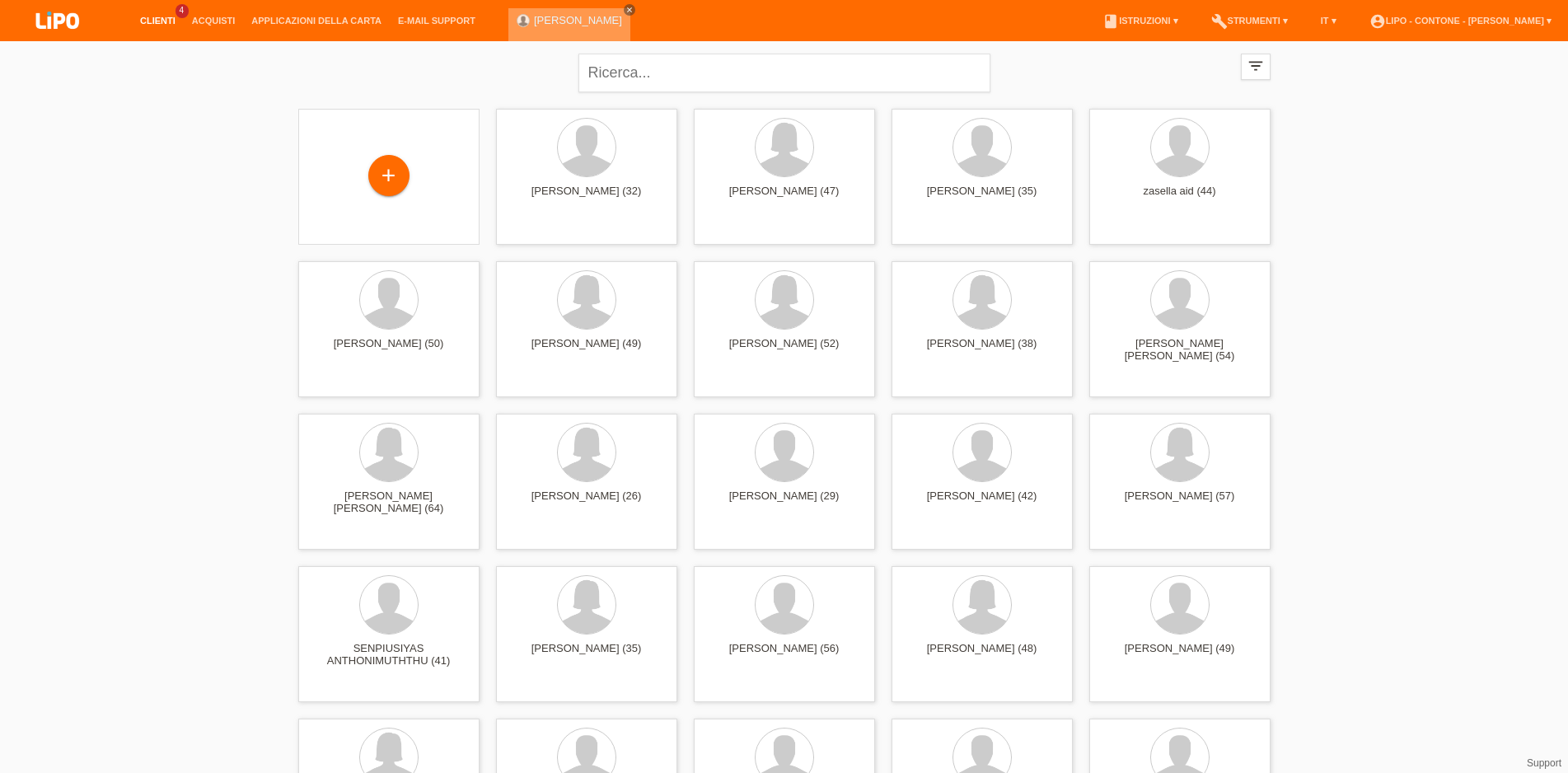
click at [624, 5] on link "close" at bounding box center [630, 10] width 12 height 12
click at [169, 20] on link "Clienti" at bounding box center [157, 21] width 52 height 10
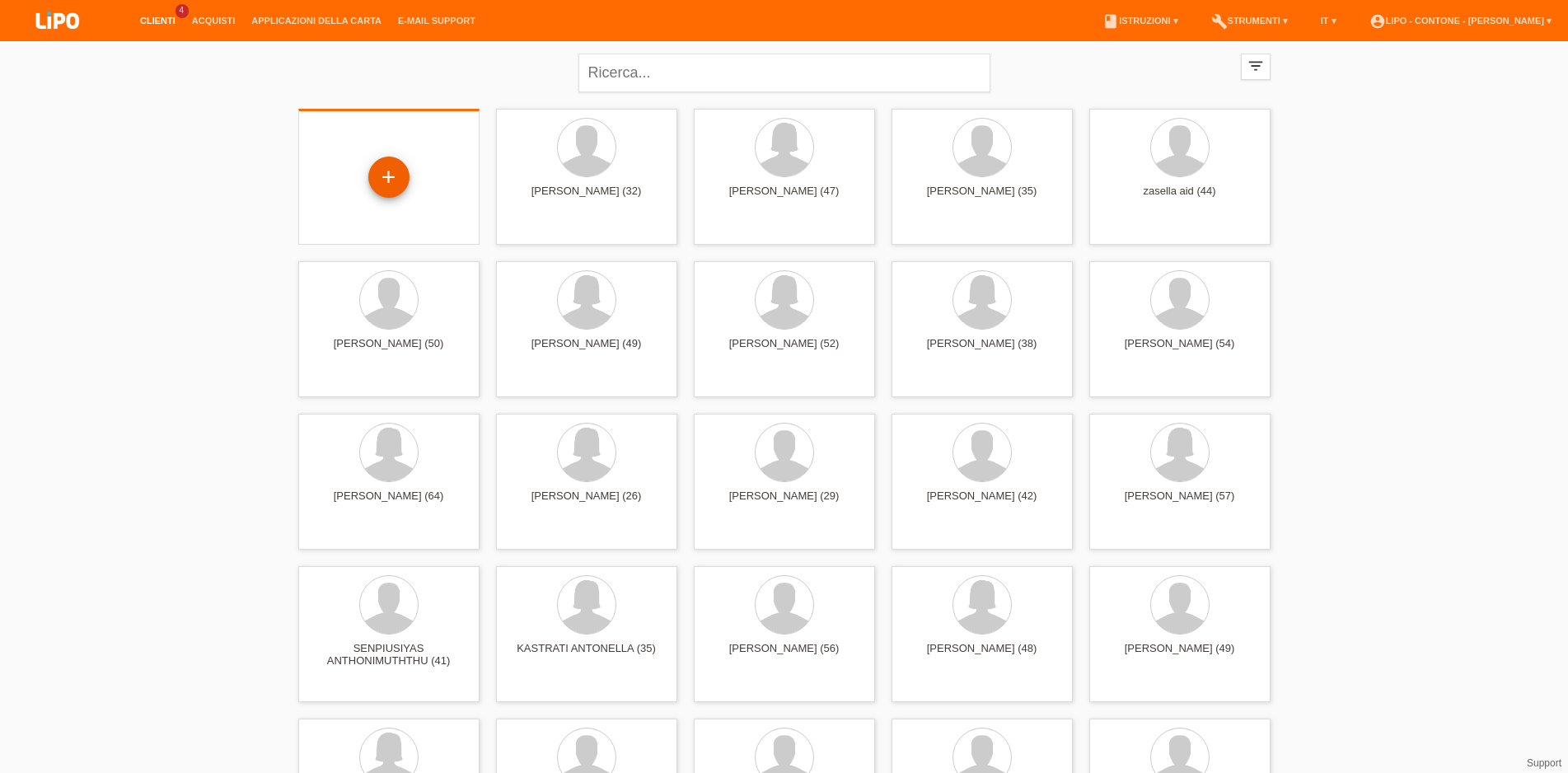
click at [393, 178] on div "+" at bounding box center [389, 177] width 42 height 42
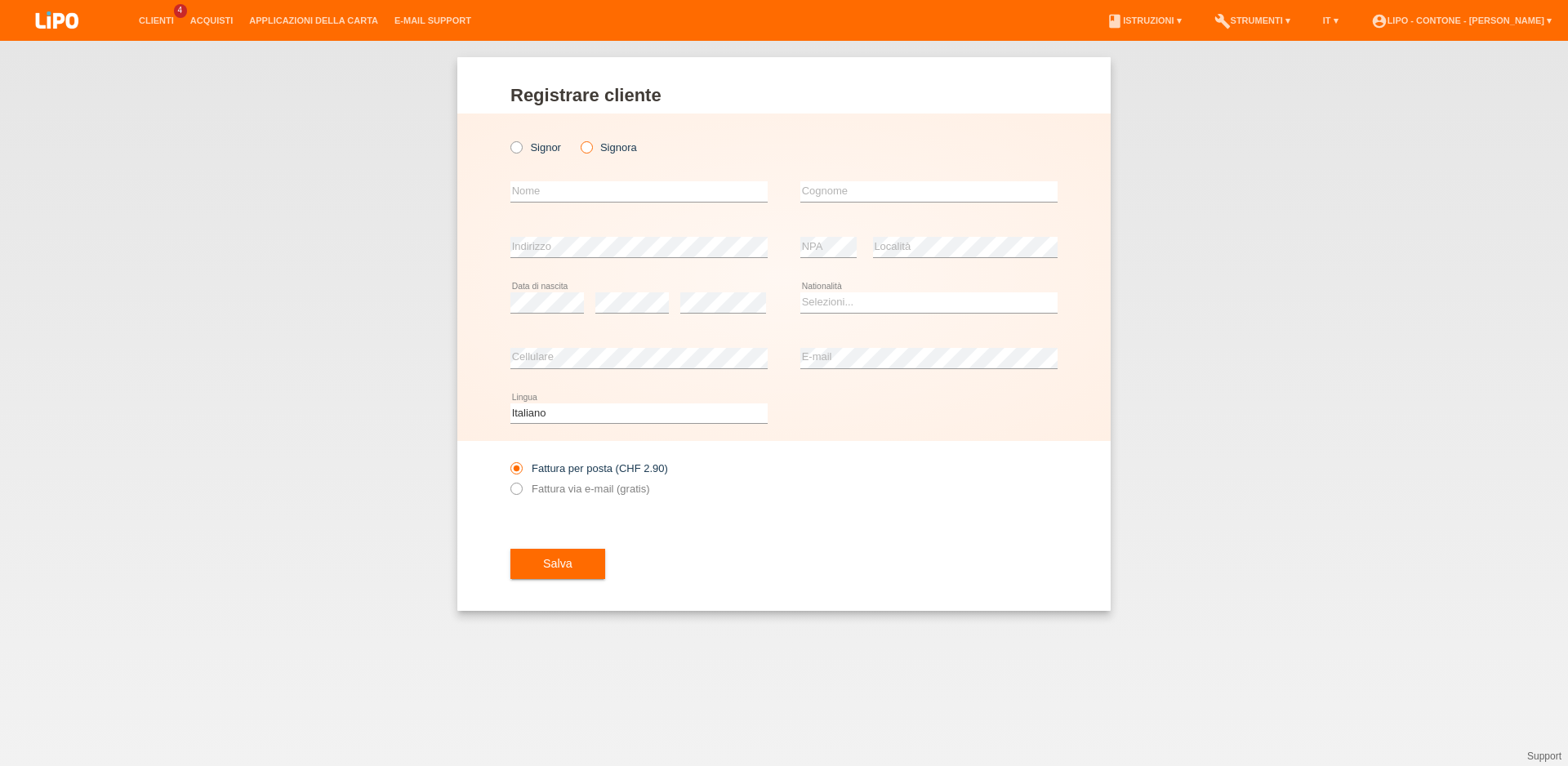
click at [577, 138] on icon at bounding box center [577, 138] width 0 height 0
click at [590, 144] on input "Signora" at bounding box center [586, 146] width 11 height 11
radio input "true"
click at [586, 187] on input "text" at bounding box center [639, 192] width 257 height 21
click at [1513, 22] on link "account_circle LIPO - Contone - [PERSON_NAME] ▾" at bounding box center [1462, 21] width 197 height 10
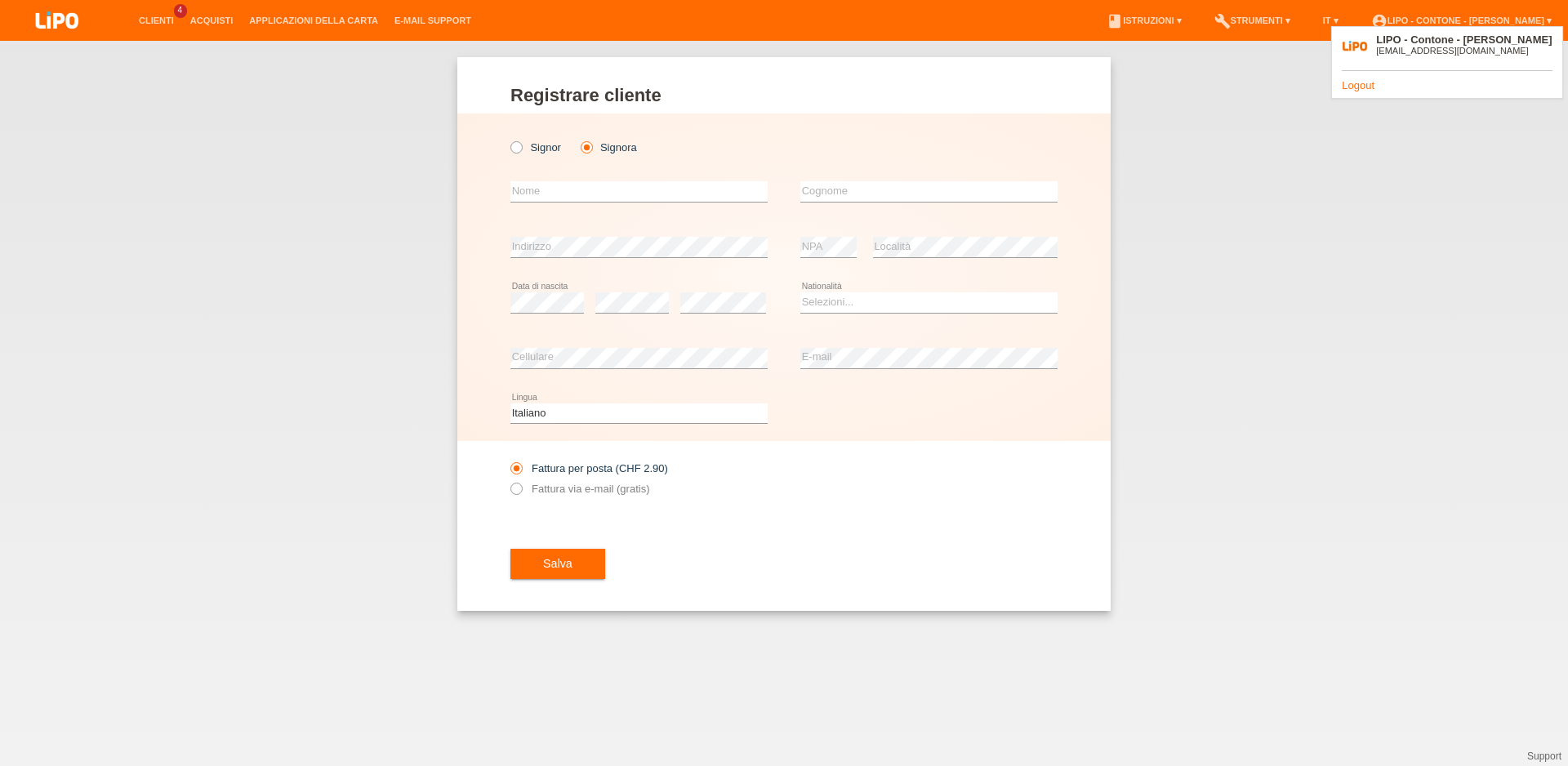
click at [1363, 86] on link "Logout" at bounding box center [1358, 85] width 32 height 12
